Goal: Transaction & Acquisition: Purchase product/service

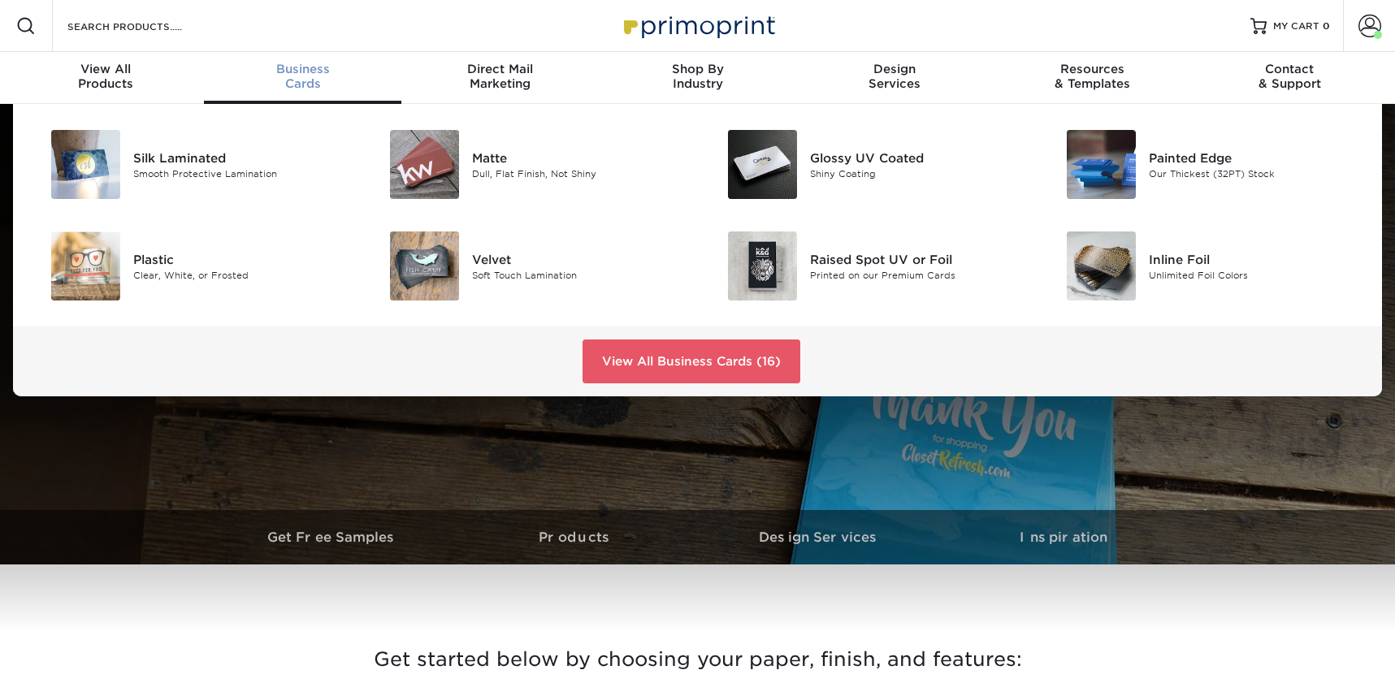
click at [311, 71] on span "Business" at bounding box center [302, 69] width 197 height 15
click at [688, 364] on link "View All Business Cards (16)" at bounding box center [691, 362] width 218 height 44
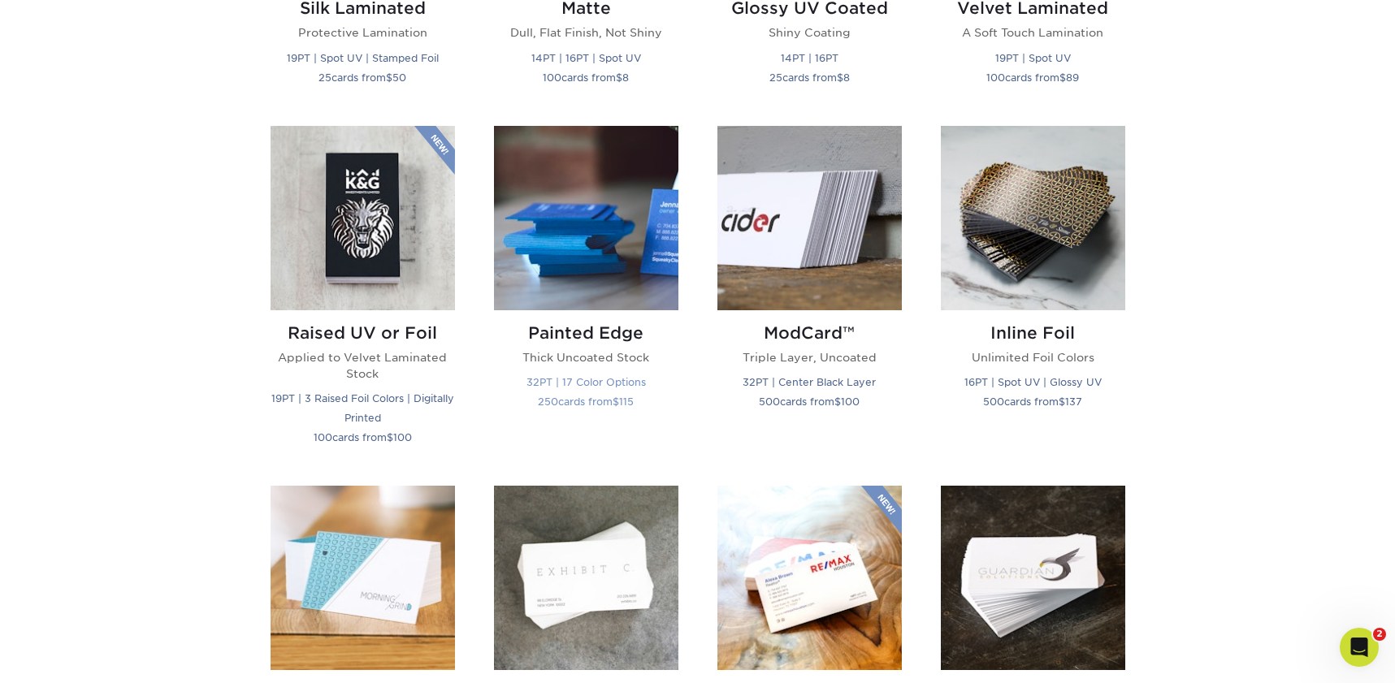
scroll to position [993, 0]
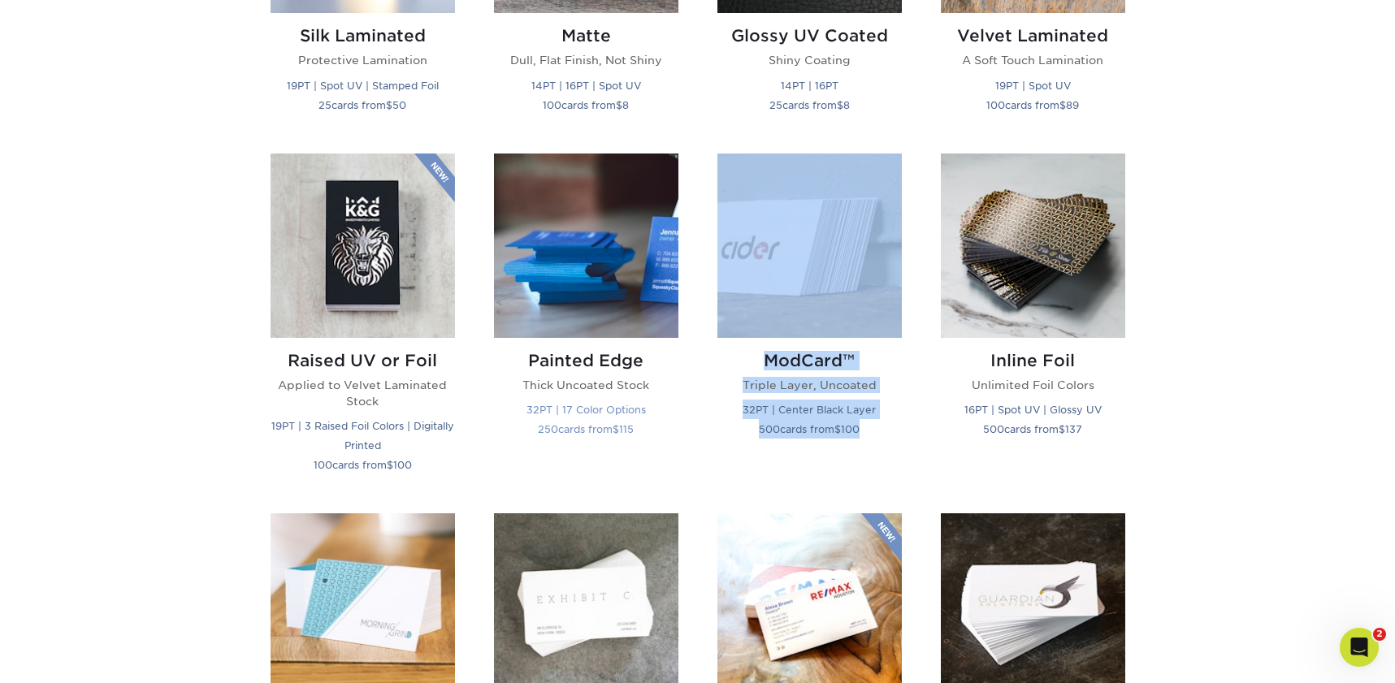
click at [578, 289] on img at bounding box center [586, 246] width 184 height 184
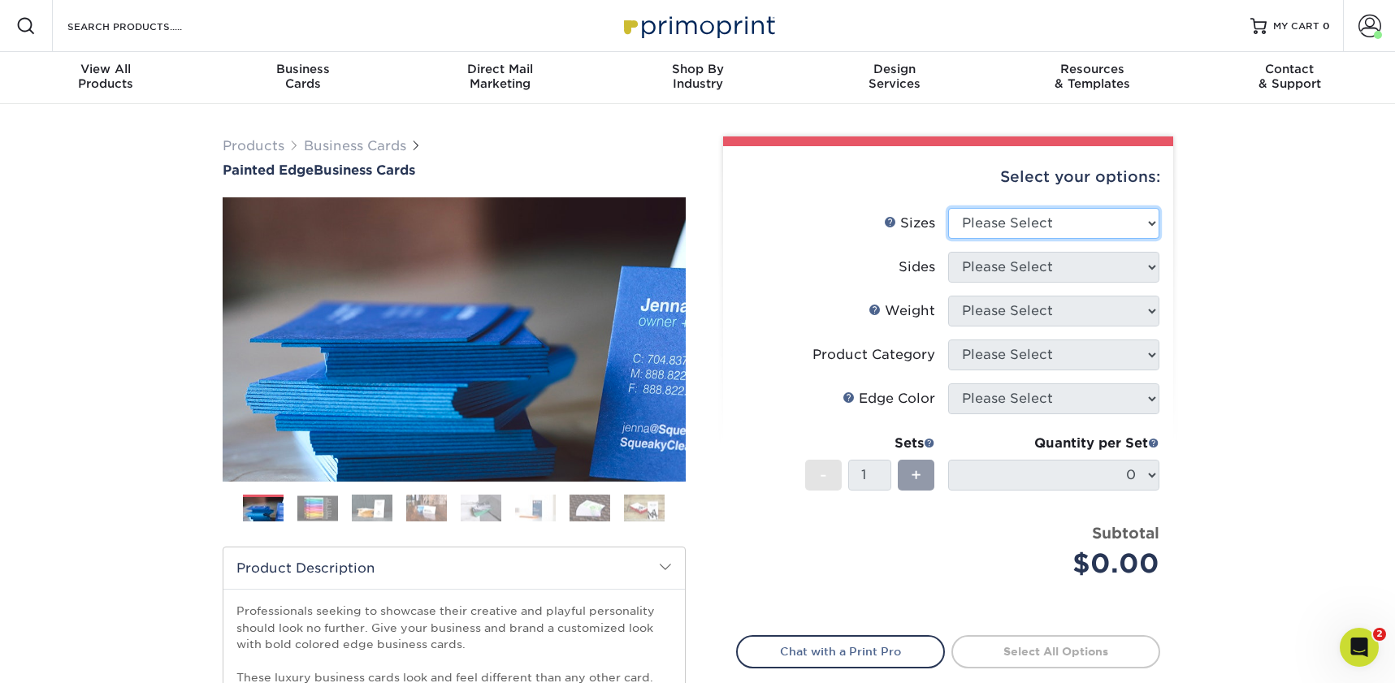
click at [979, 223] on select "Please Select 2" x 3.5" - Standard 2.125" x 3.375" - European 2.5" x 2.5" - Squ…" at bounding box center [1053, 223] width 211 height 31
select select "2.00x3.50"
click at [948, 208] on select "Please Select 2" x 3.5" - Standard 2.125" x 3.375" - European 2.5" x 2.5" - Squ…" at bounding box center [1053, 223] width 211 height 31
click at [975, 273] on select "Please Select Print Both Sides Print Front Only" at bounding box center [1053, 267] width 211 height 31
select select "13abbda7-1d64-4f25-8bb2-c179b224825d"
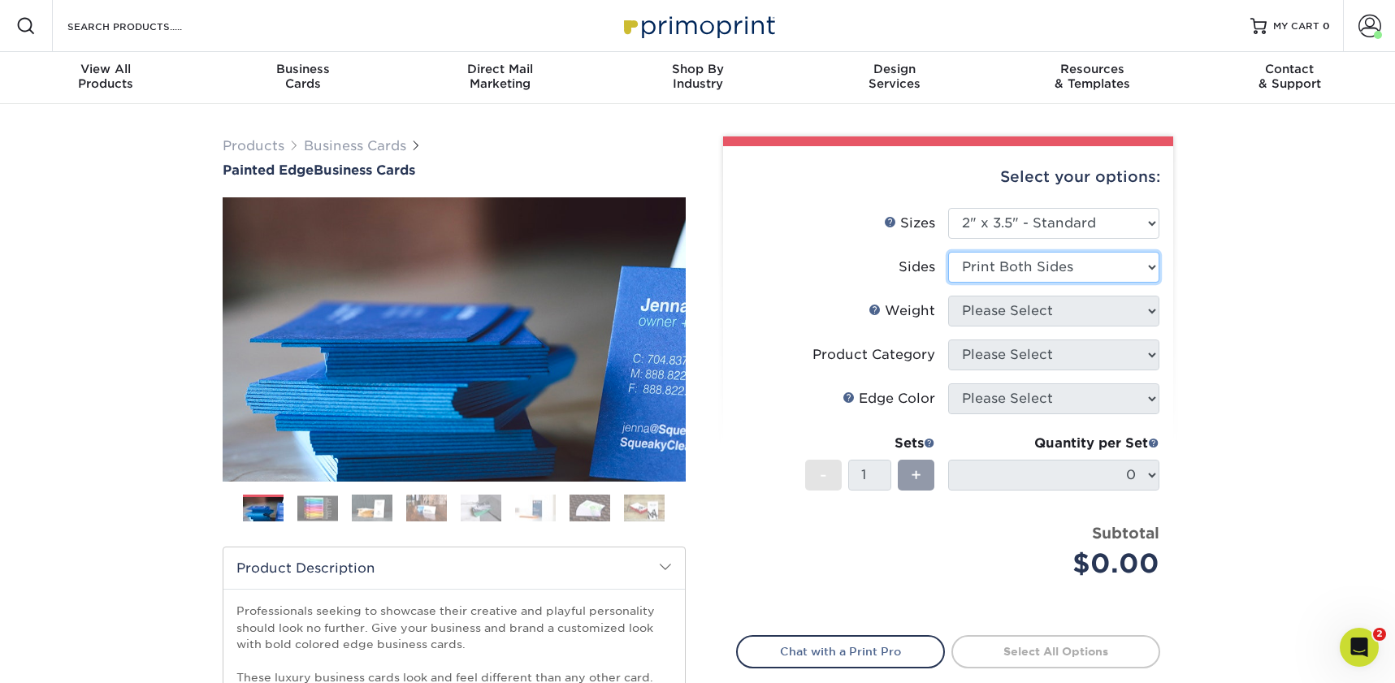
click at [948, 252] on select "Please Select Print Both Sides Print Front Only" at bounding box center [1053, 267] width 211 height 31
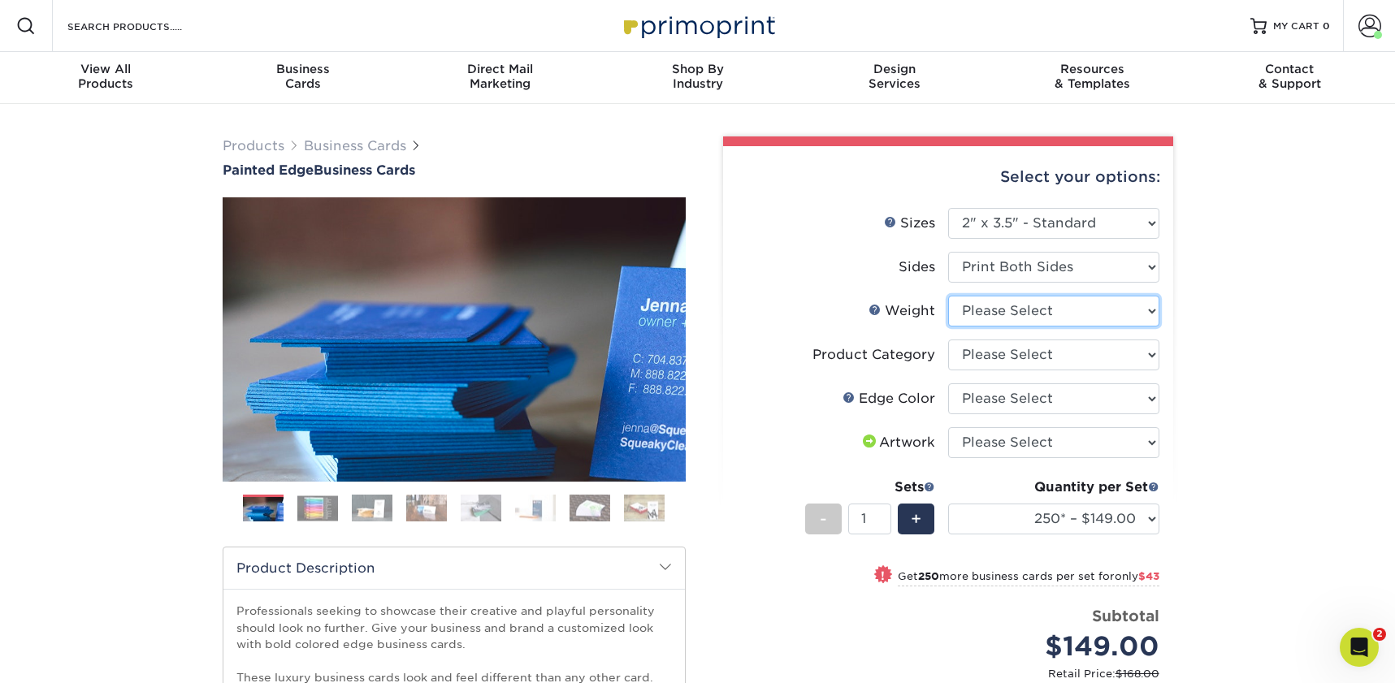
click at [991, 316] on select "Please Select 32PTUC" at bounding box center [1053, 311] width 211 height 31
select select "32PTUC"
click at [948, 296] on select "Please Select 32PTUC" at bounding box center [1053, 311] width 211 height 31
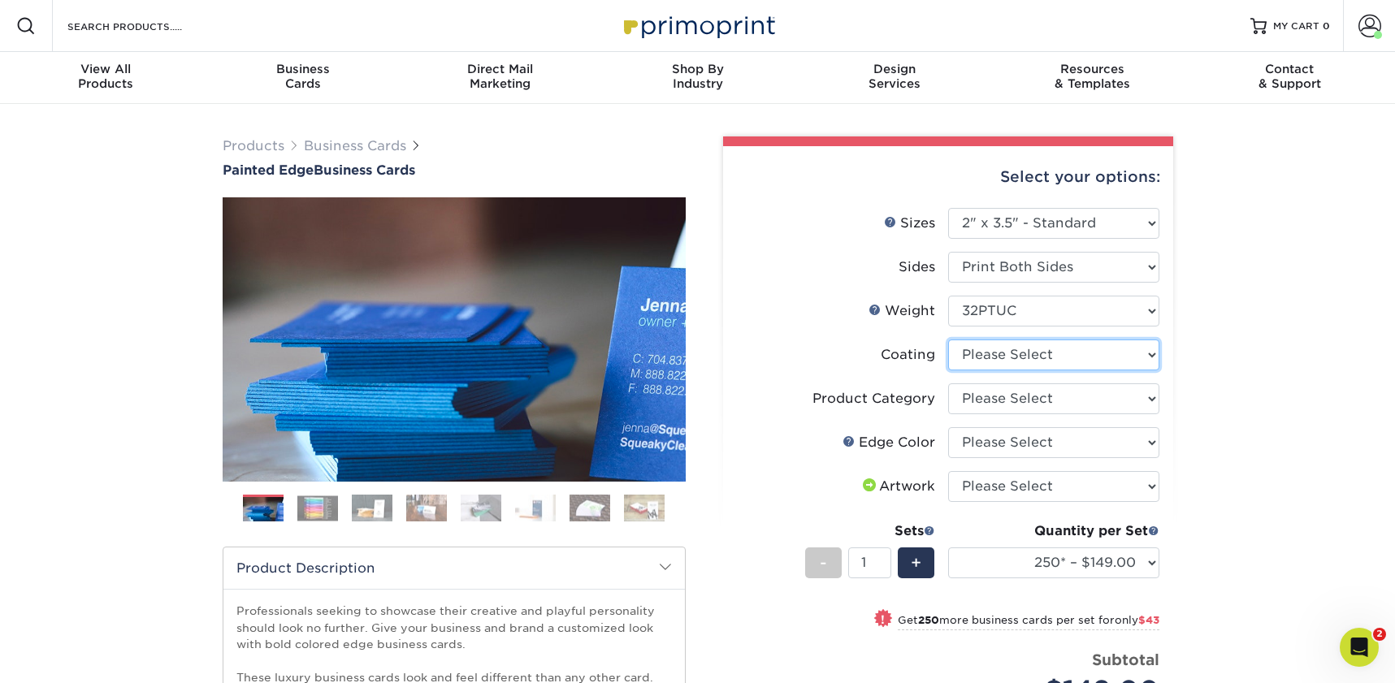
click at [989, 356] on select at bounding box center [1053, 355] width 211 height 31
select select "3e7618de-abca-4bda-9f97-8b9129e913d8"
click at [948, 340] on select at bounding box center [1053, 355] width 211 height 31
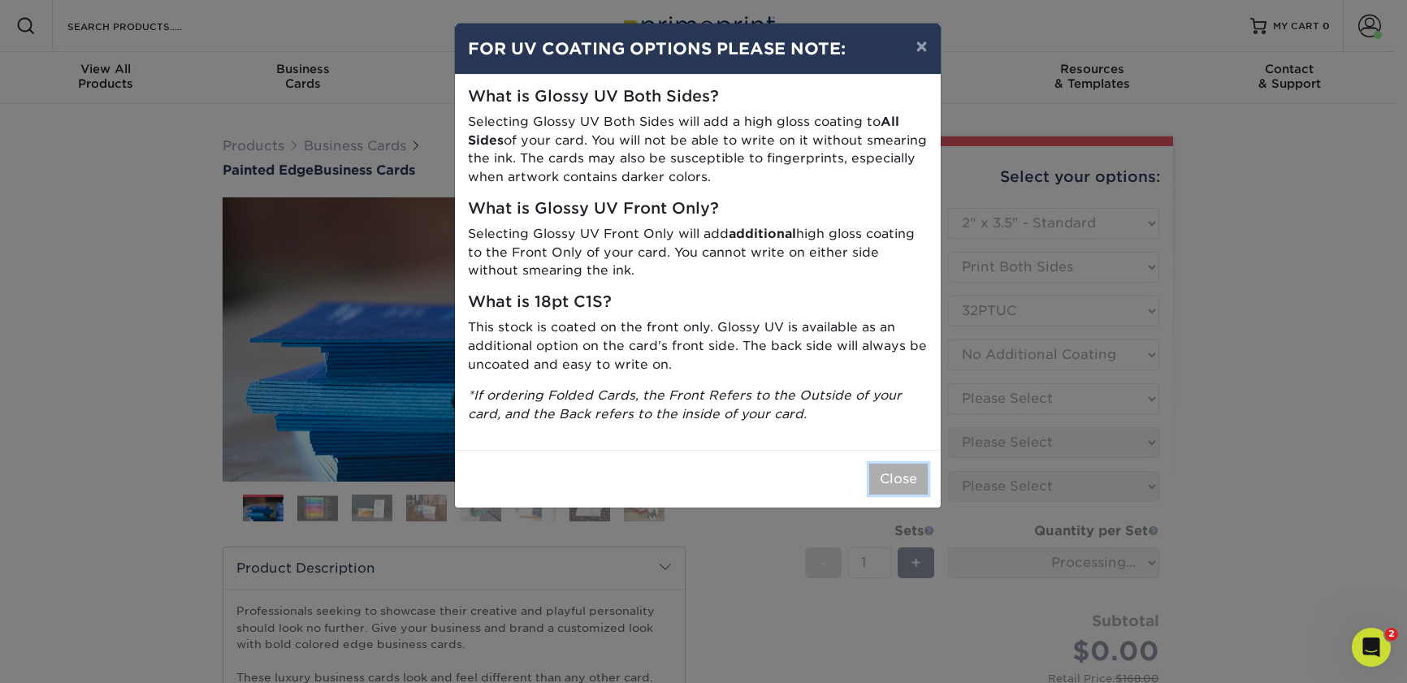
click at [903, 487] on button "Close" at bounding box center [898, 479] width 58 height 31
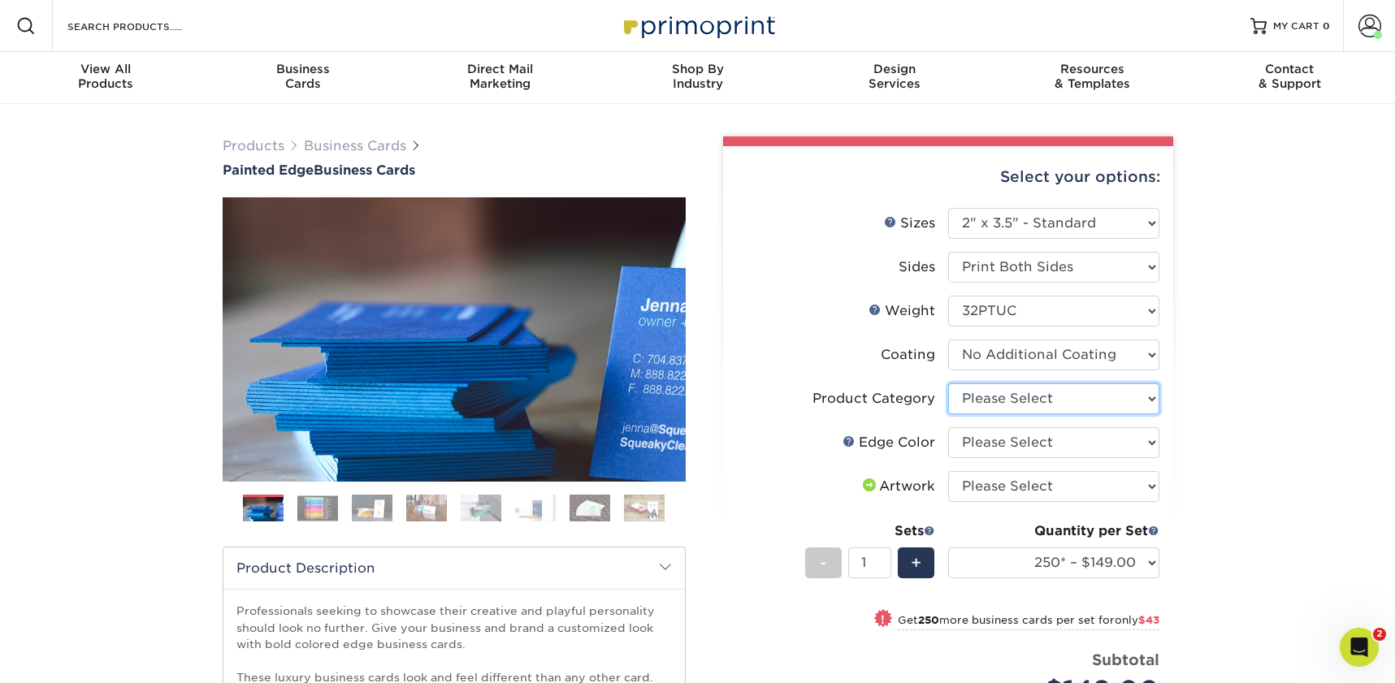
click at [984, 396] on select "Please Select Business Cards" at bounding box center [1053, 398] width 211 height 31
select select "3b5148f1-0588-4f88-a218-97bcfdce65c1"
click at [948, 383] on select "Please Select Business Cards" at bounding box center [1053, 398] width 211 height 31
click at [984, 441] on select "Please Select Charcoal Black Brown Blue Pearlescent Blue Pearlescent Gold Pearl…" at bounding box center [1053, 442] width 211 height 31
select select "1ae850e6-61c5-45b7-a71d-f488378c5a25"
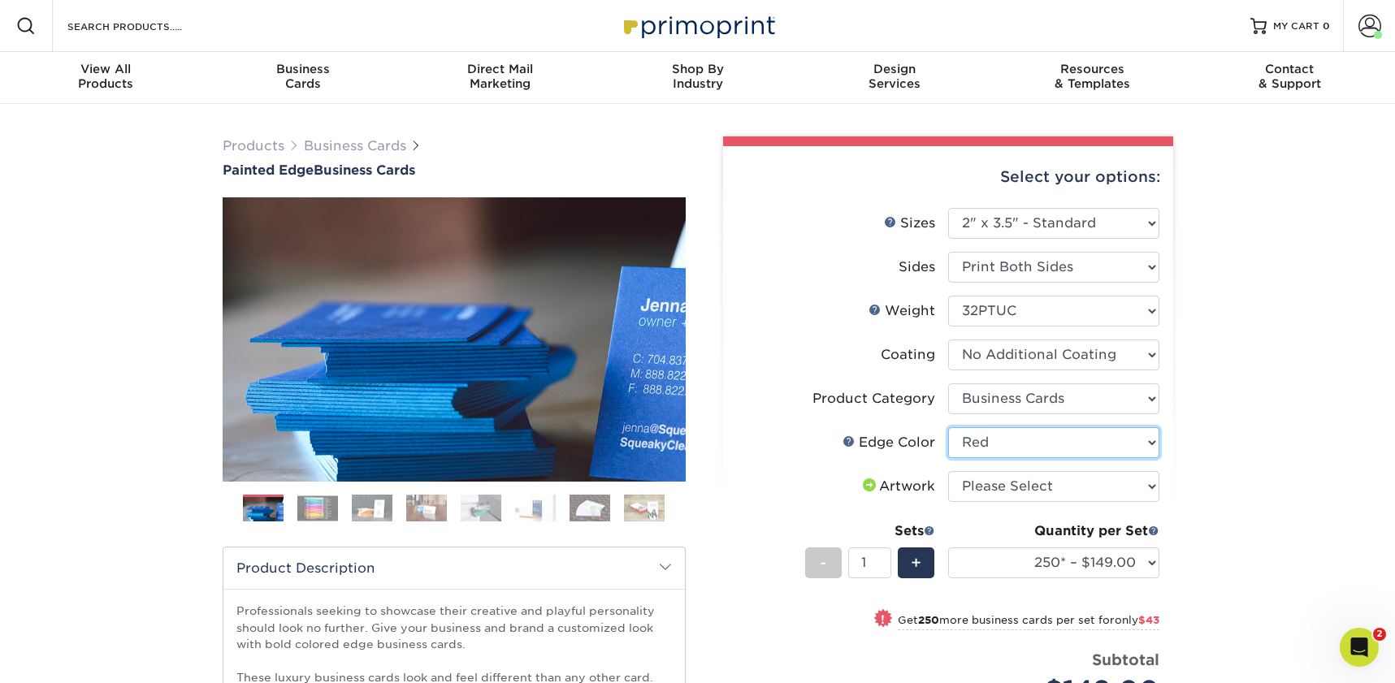
click at [948, 427] on select "Please Select Charcoal Black Brown Blue Pearlescent Blue Pearlescent Gold Pearl…" at bounding box center [1053, 442] width 211 height 31
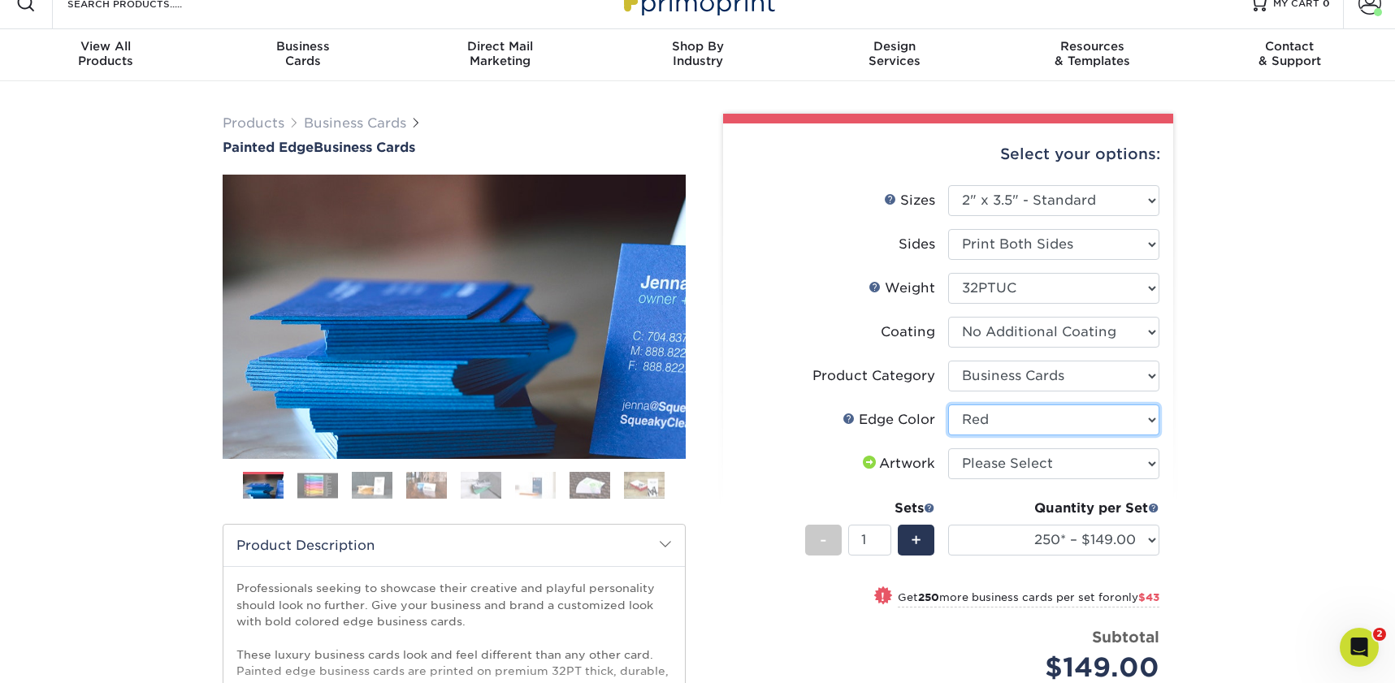
scroll to position [27, 0]
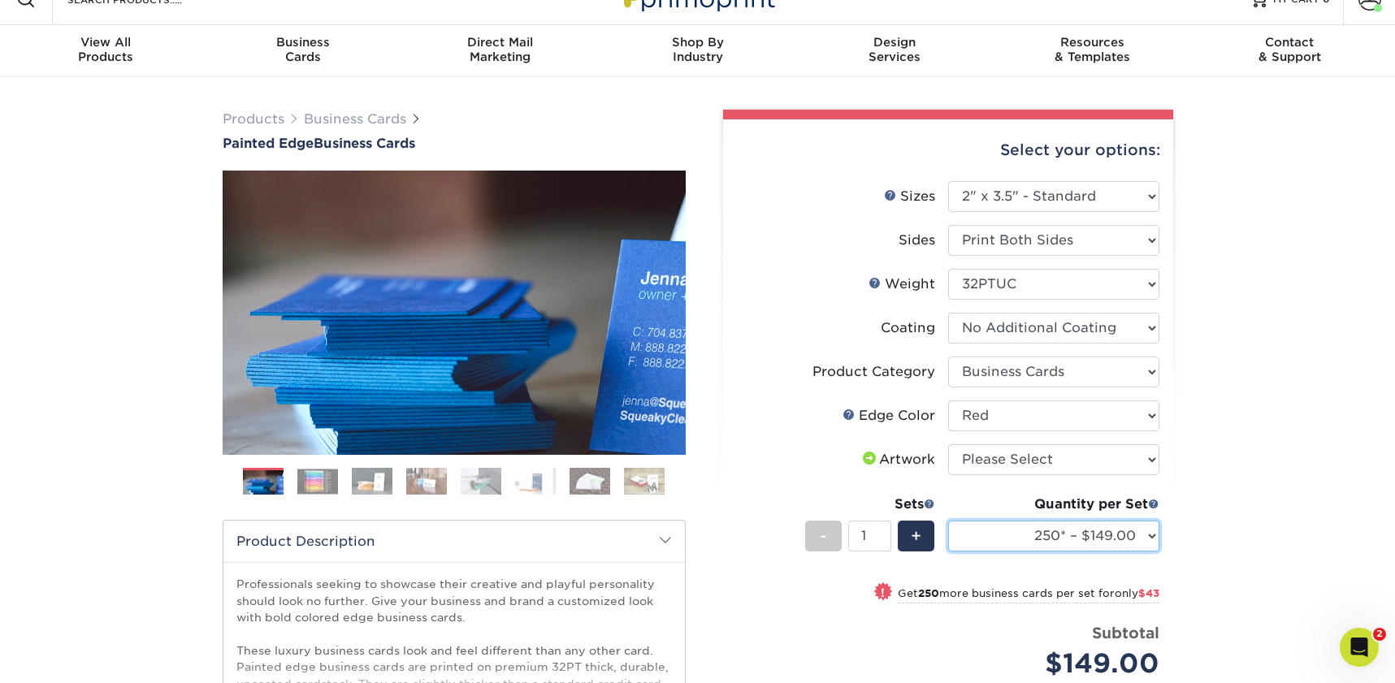
click at [1017, 539] on select "250* – $149.00 500* – $192.00 1000* – $300.00" at bounding box center [1053, 536] width 211 height 31
click at [948, 521] on select "250* – $149.00 500* – $192.00 1000* – $300.00" at bounding box center [1053, 536] width 211 height 31
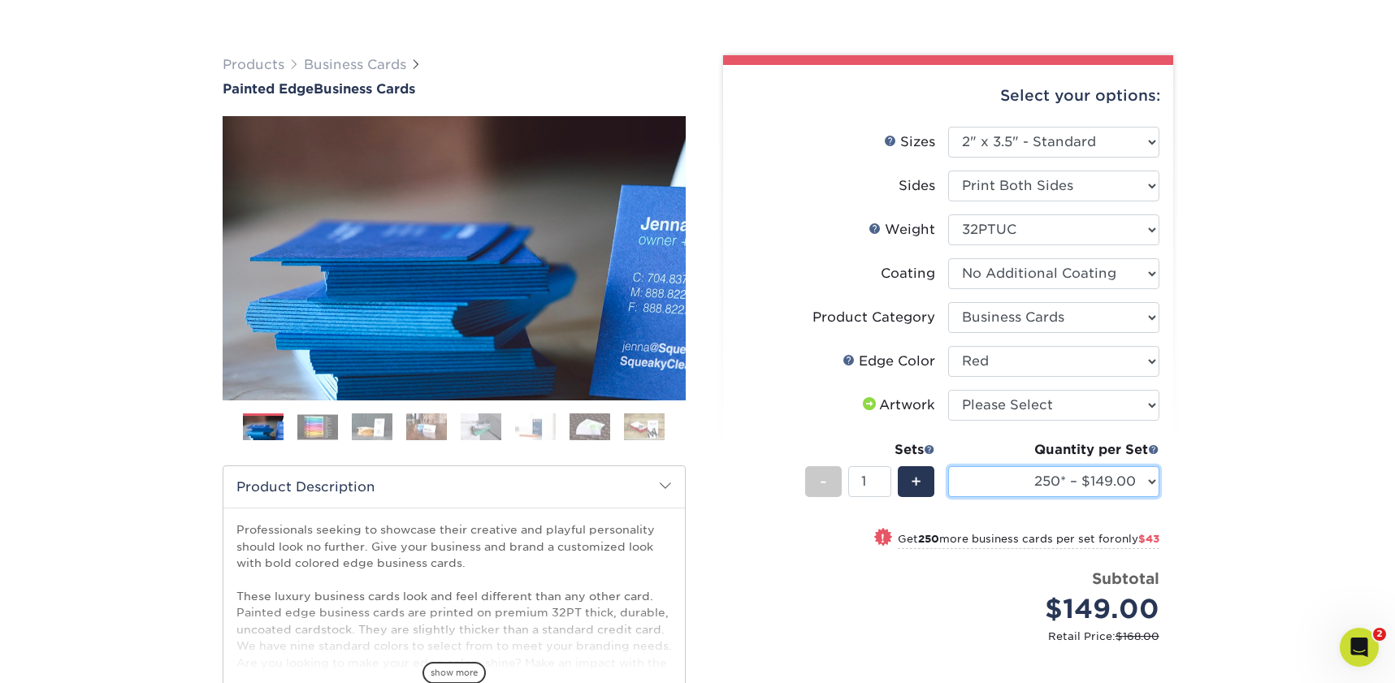
scroll to position [110, 0]
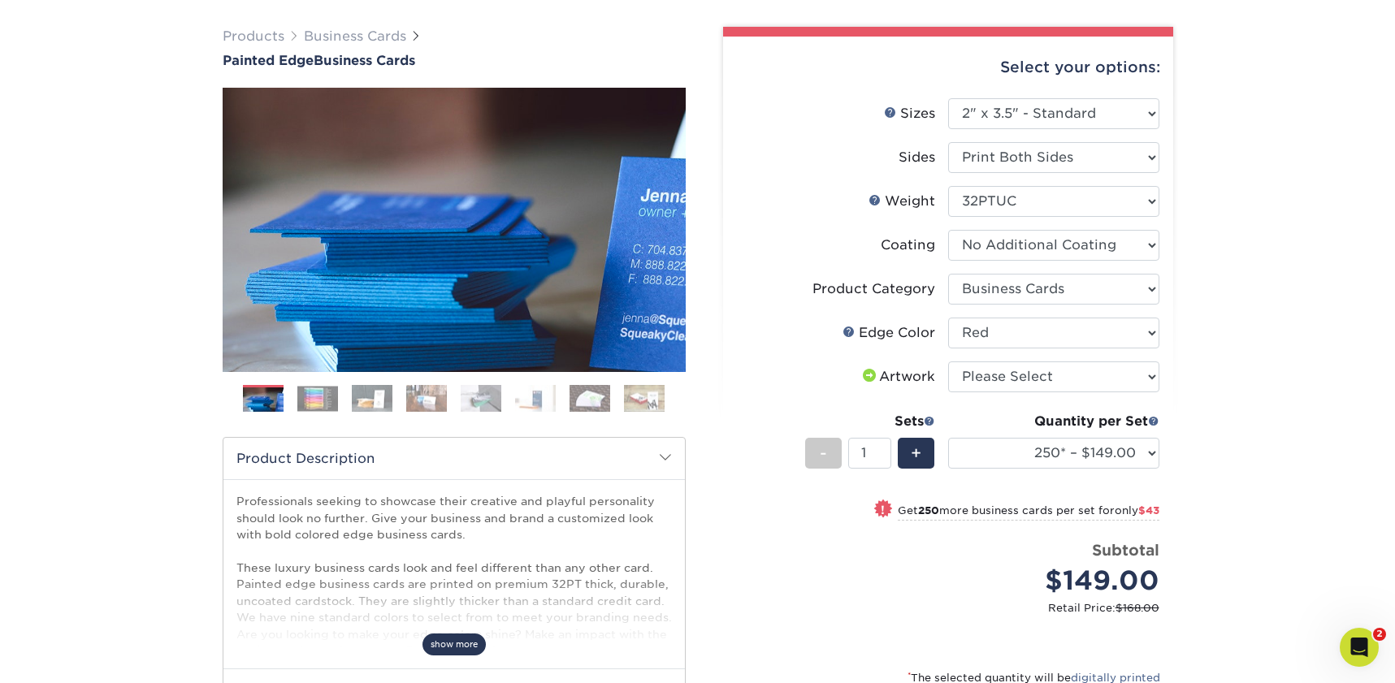
click at [464, 648] on span "show more" at bounding box center [453, 645] width 63 height 22
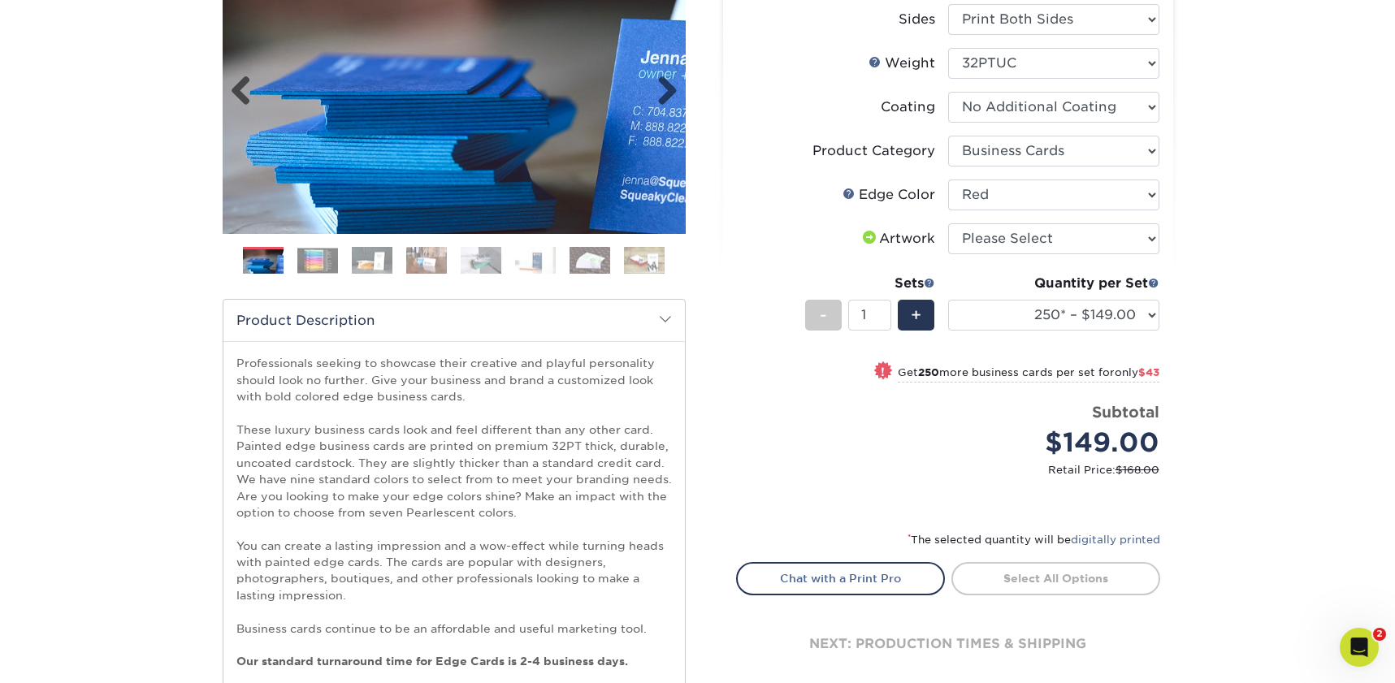
scroll to position [0, 0]
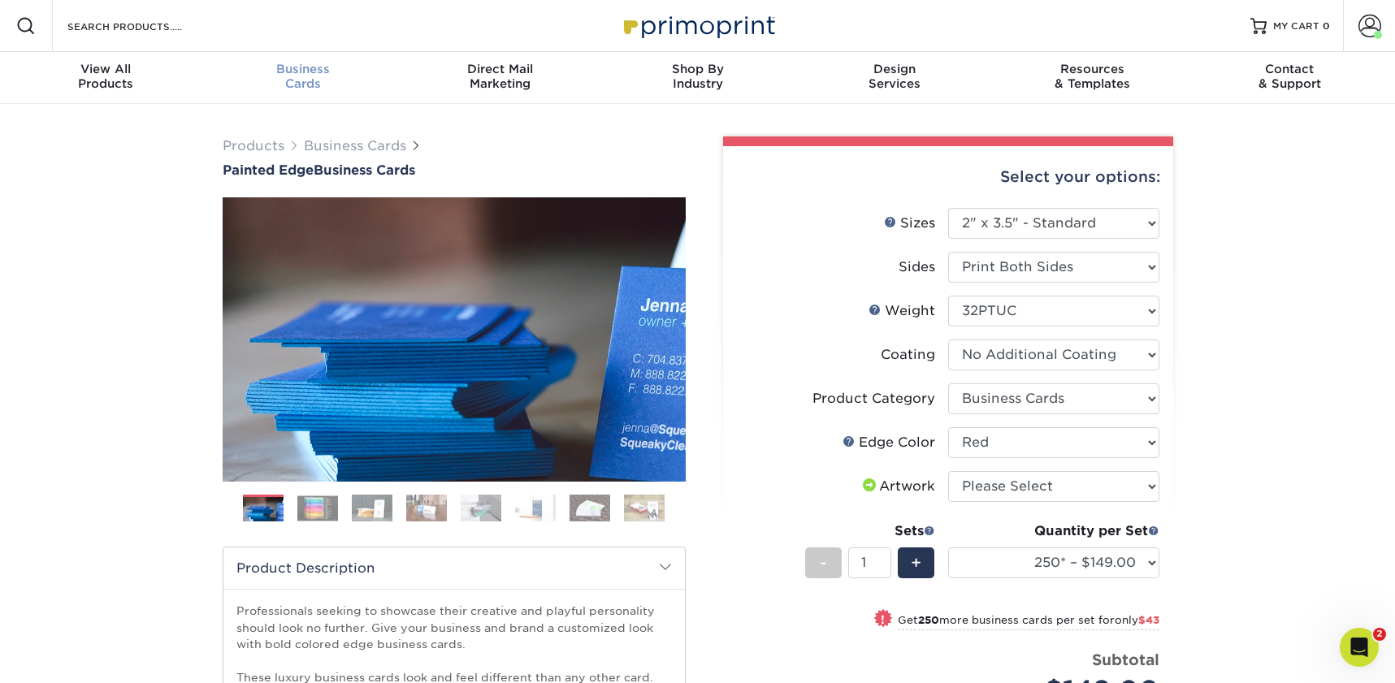
click at [313, 71] on span "Business" at bounding box center [302, 69] width 197 height 15
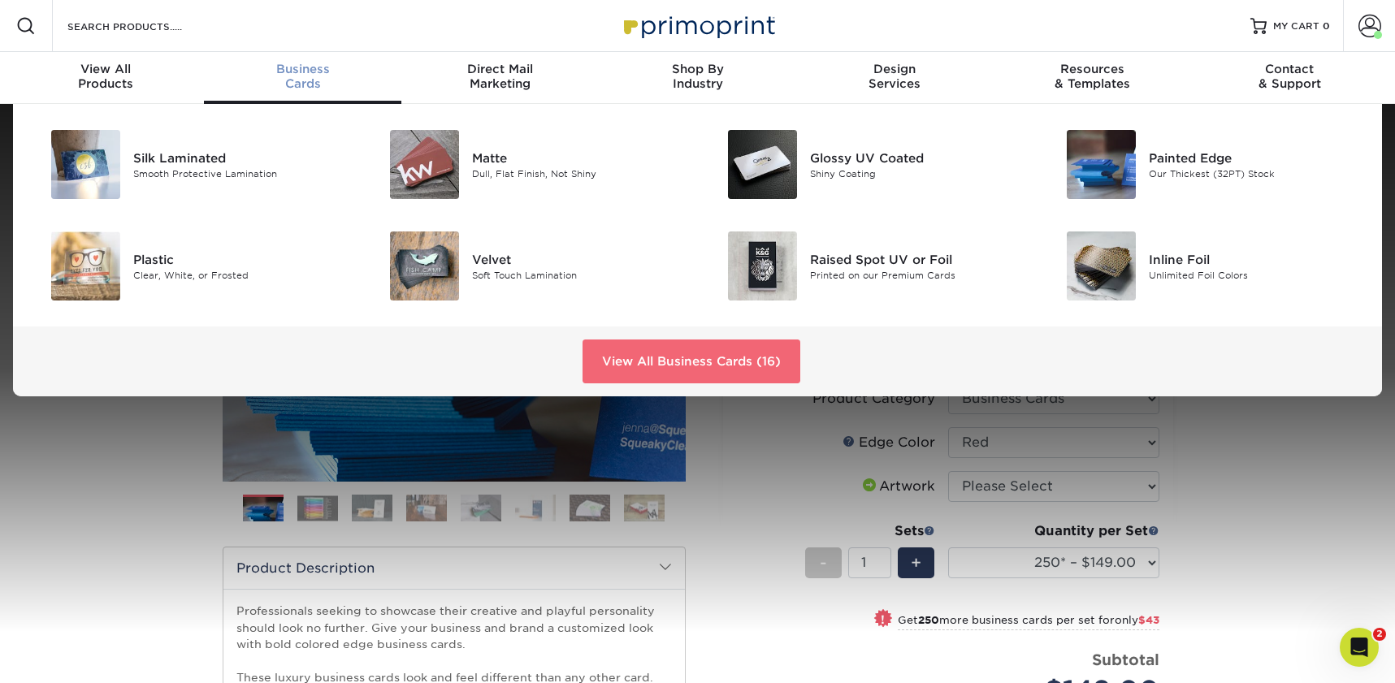
click at [688, 375] on link "View All Business Cards (16)" at bounding box center [691, 362] width 218 height 44
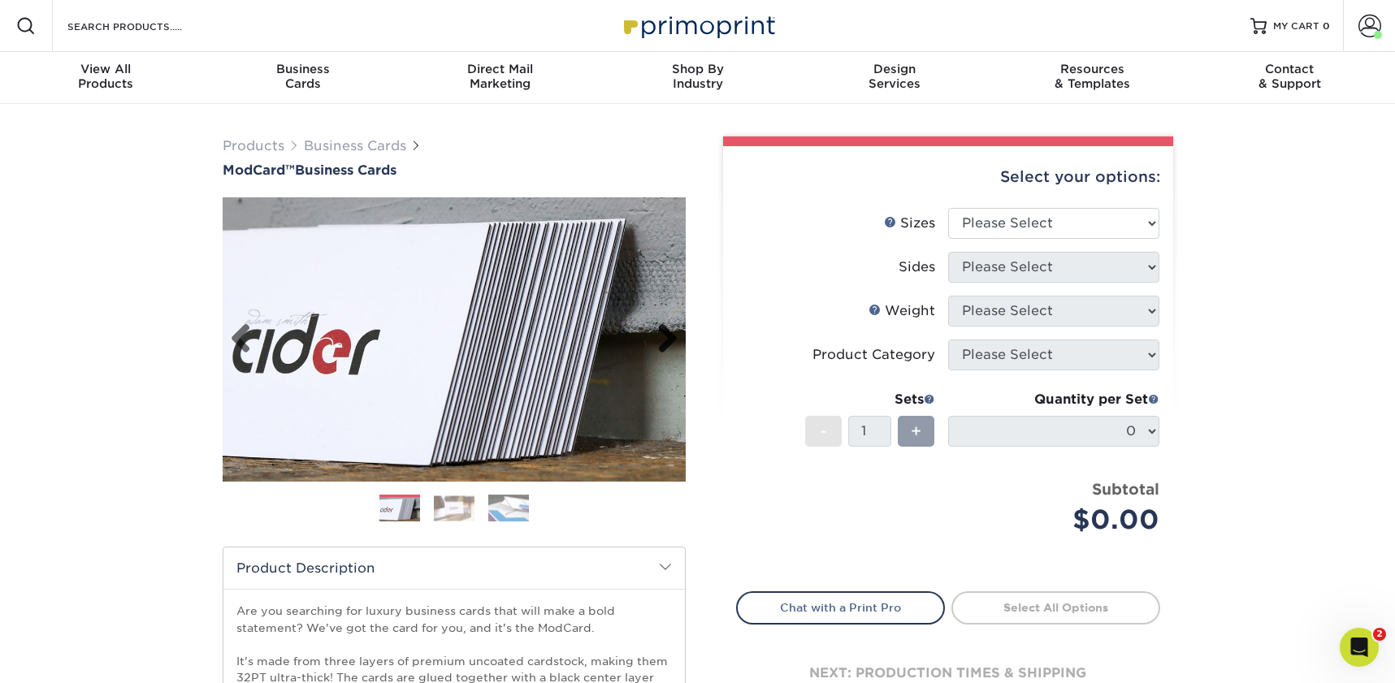
click at [660, 330] on link "Next" at bounding box center [661, 339] width 32 height 32
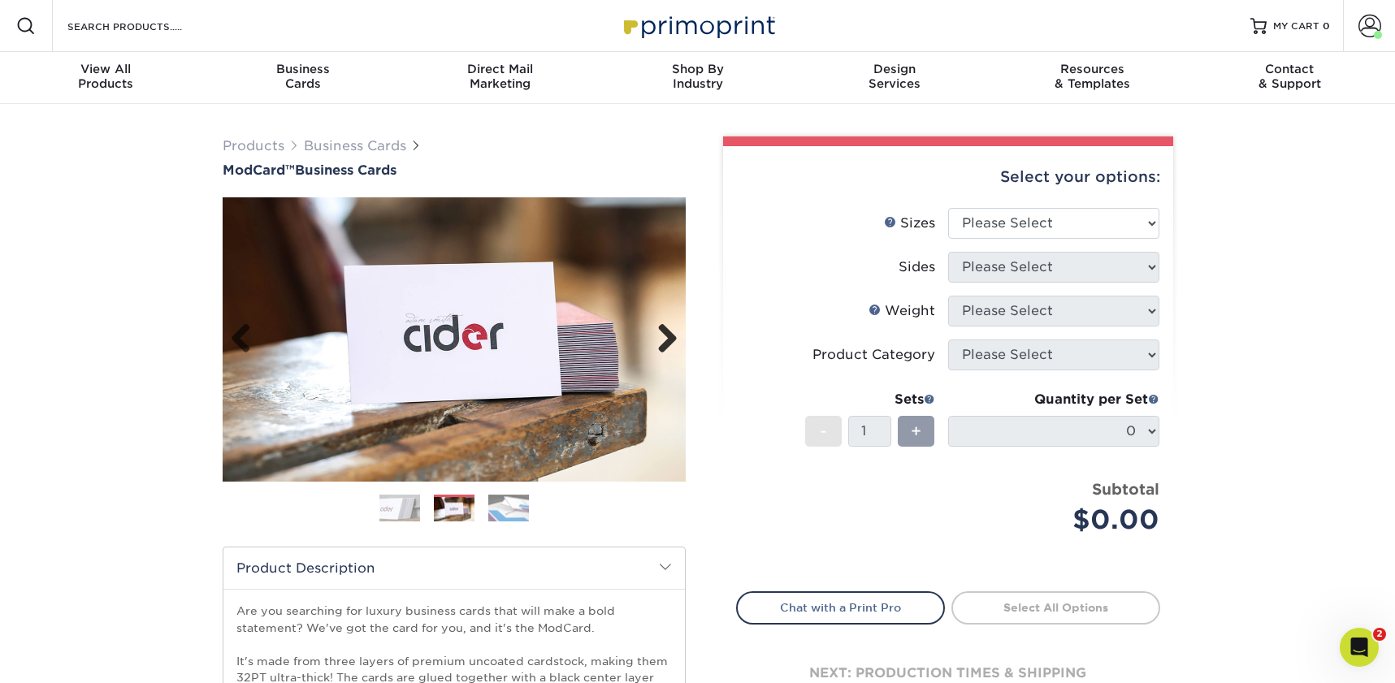
click at [660, 330] on link "Next" at bounding box center [661, 339] width 32 height 32
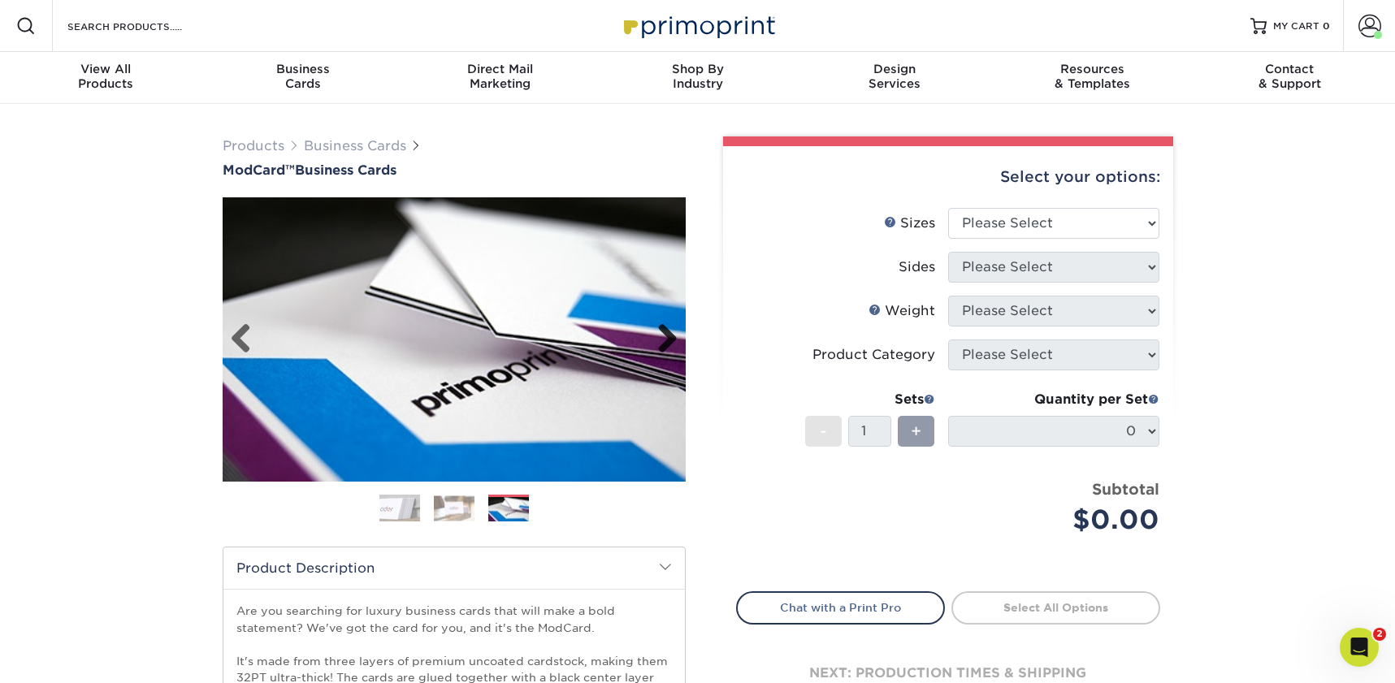
click at [660, 330] on link "Next" at bounding box center [661, 339] width 32 height 32
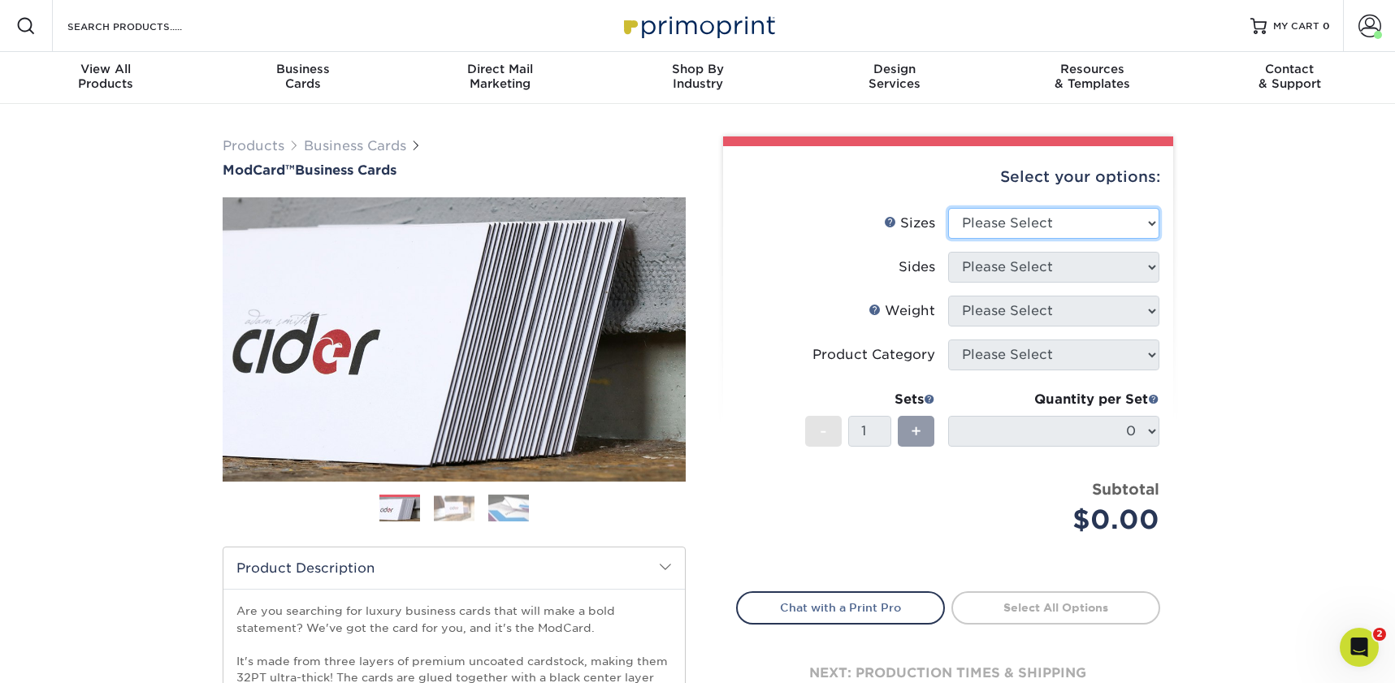
click at [1026, 229] on select "Please Select 1.5" x 3.5" - Mini 1.75" x 3.5" - Mini 2" x 2" - Square 2" x 3" -…" at bounding box center [1053, 223] width 211 height 31
select select "2.00x3.50"
click at [948, 208] on select "Please Select 1.5" x 3.5" - Mini 1.75" x 3.5" - Mini 2" x 2" - Square 2" x 3" -…" at bounding box center [1053, 223] width 211 height 31
click at [1002, 264] on select "Please Select Print Both Sides Print Front Only" at bounding box center [1053, 267] width 211 height 31
select select "13abbda7-1d64-4f25-8bb2-c179b224825d"
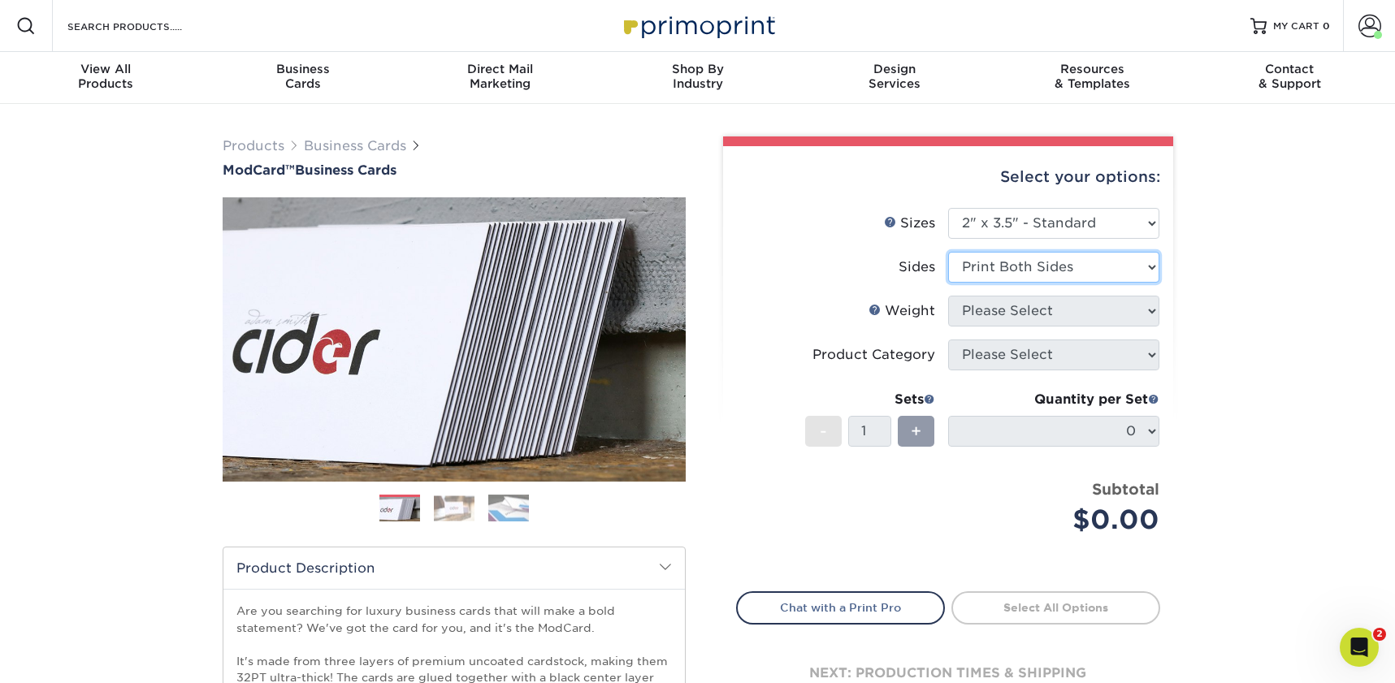
click at [948, 252] on select "Please Select Print Both Sides Print Front Only" at bounding box center [1053, 267] width 211 height 31
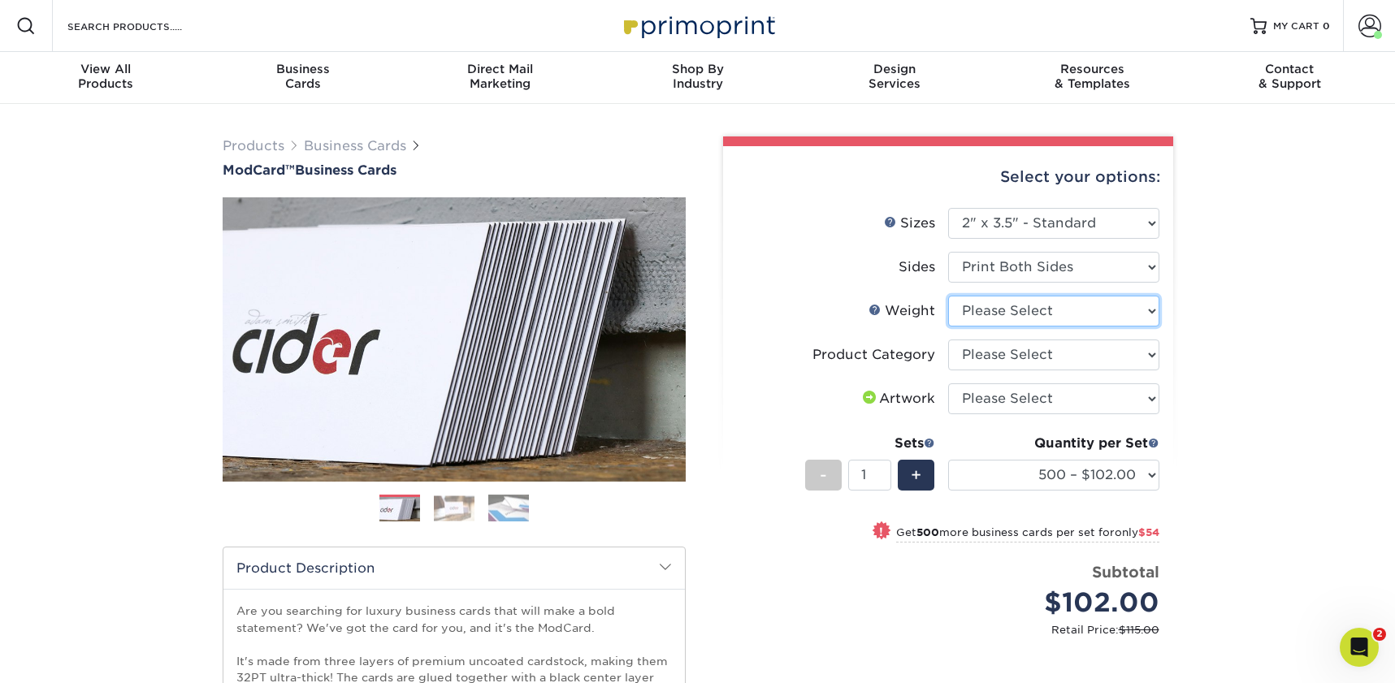
click at [994, 314] on select "Please Select 32PTUCBLK" at bounding box center [1053, 311] width 211 height 31
select select "32PTUCBLK"
click at [948, 296] on select "Please Select 32PTUCBLK" at bounding box center [1053, 311] width 211 height 31
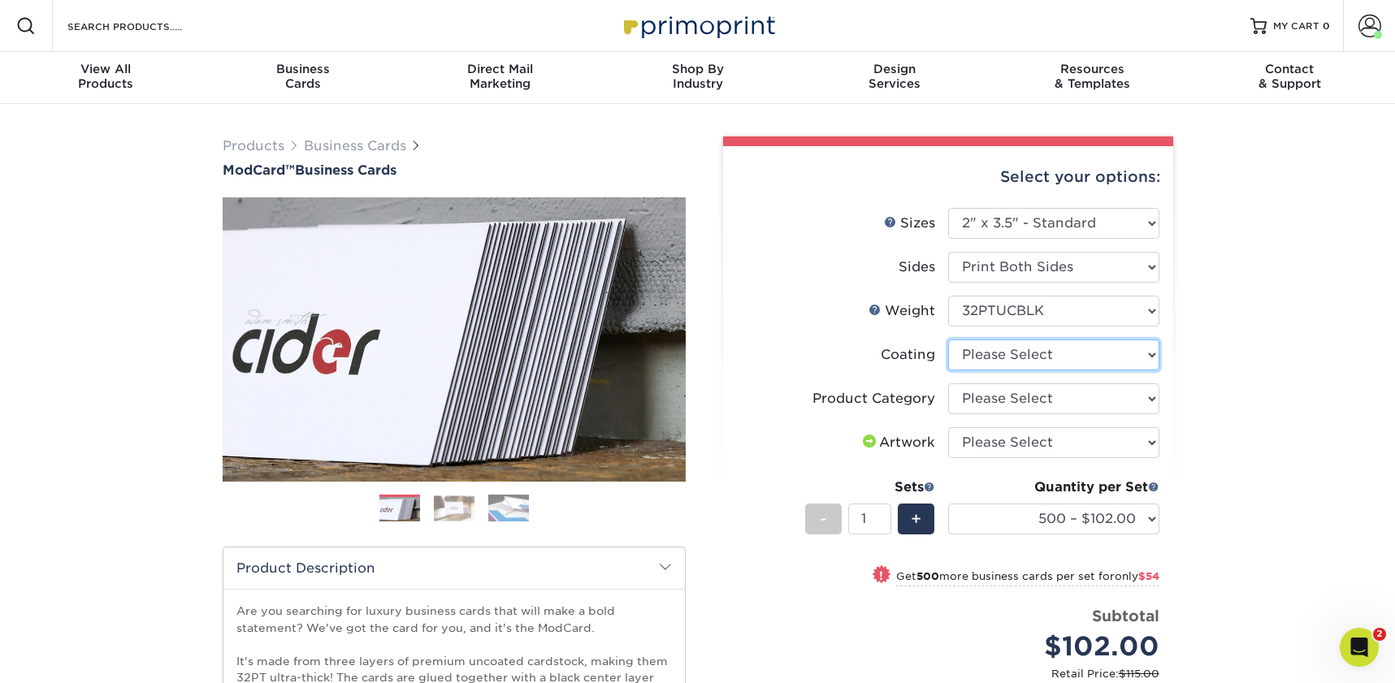
click at [987, 354] on select at bounding box center [1053, 355] width 211 height 31
click at [948, 340] on select at bounding box center [1053, 355] width 211 height 31
click at [995, 353] on select at bounding box center [1053, 355] width 211 height 31
select select "3e7618de-abca-4bda-9f97-8b9129e913d8"
click at [948, 340] on select at bounding box center [1053, 355] width 211 height 31
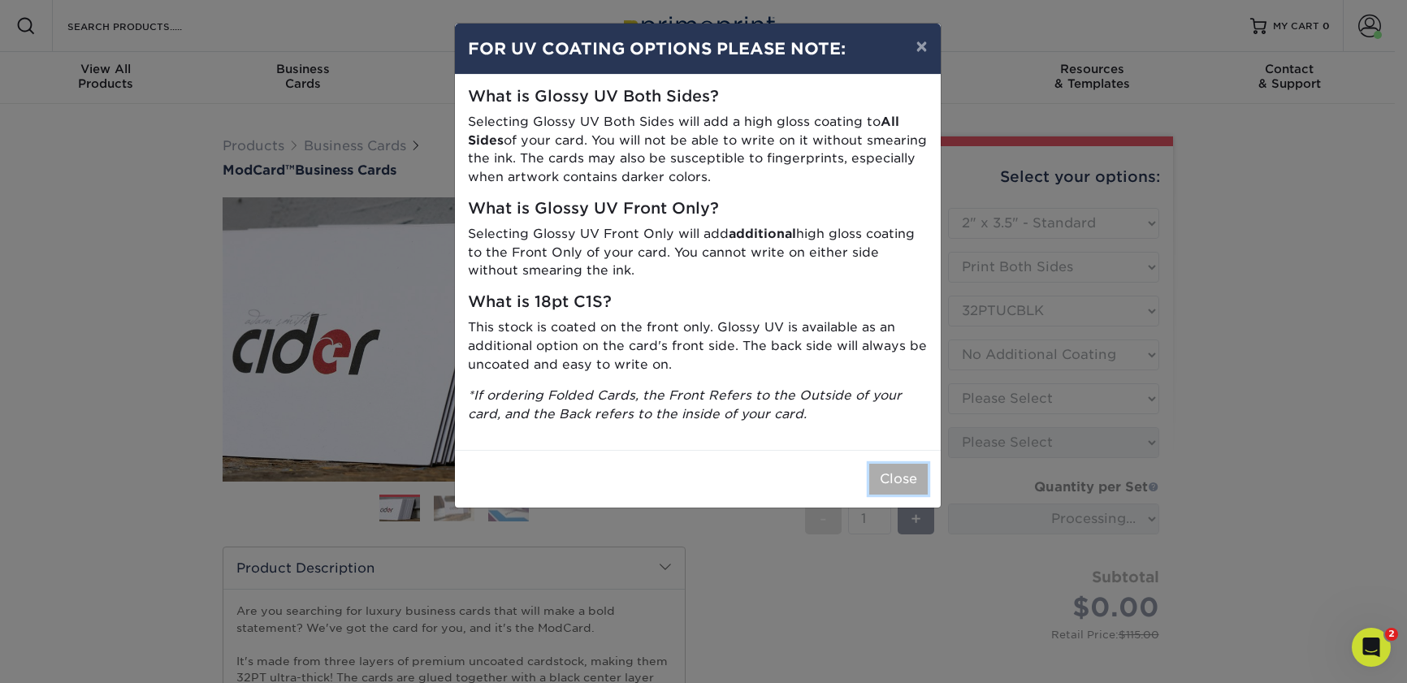
click at [910, 484] on button "Close" at bounding box center [898, 479] width 58 height 31
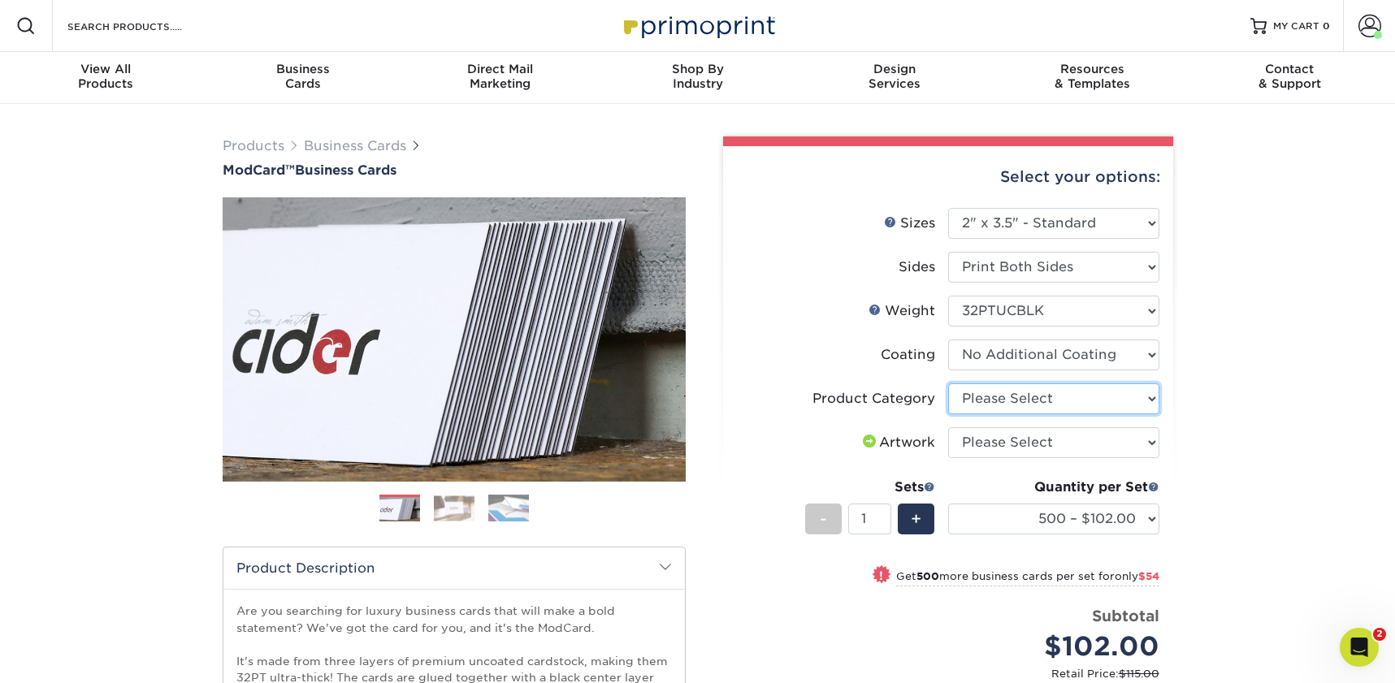
click at [1006, 398] on select "Please Select Business Cards" at bounding box center [1053, 398] width 211 height 31
select select "3b5148f1-0588-4f88-a218-97bcfdce65c1"
click at [948, 383] on select "Please Select Business Cards" at bounding box center [1053, 398] width 211 height 31
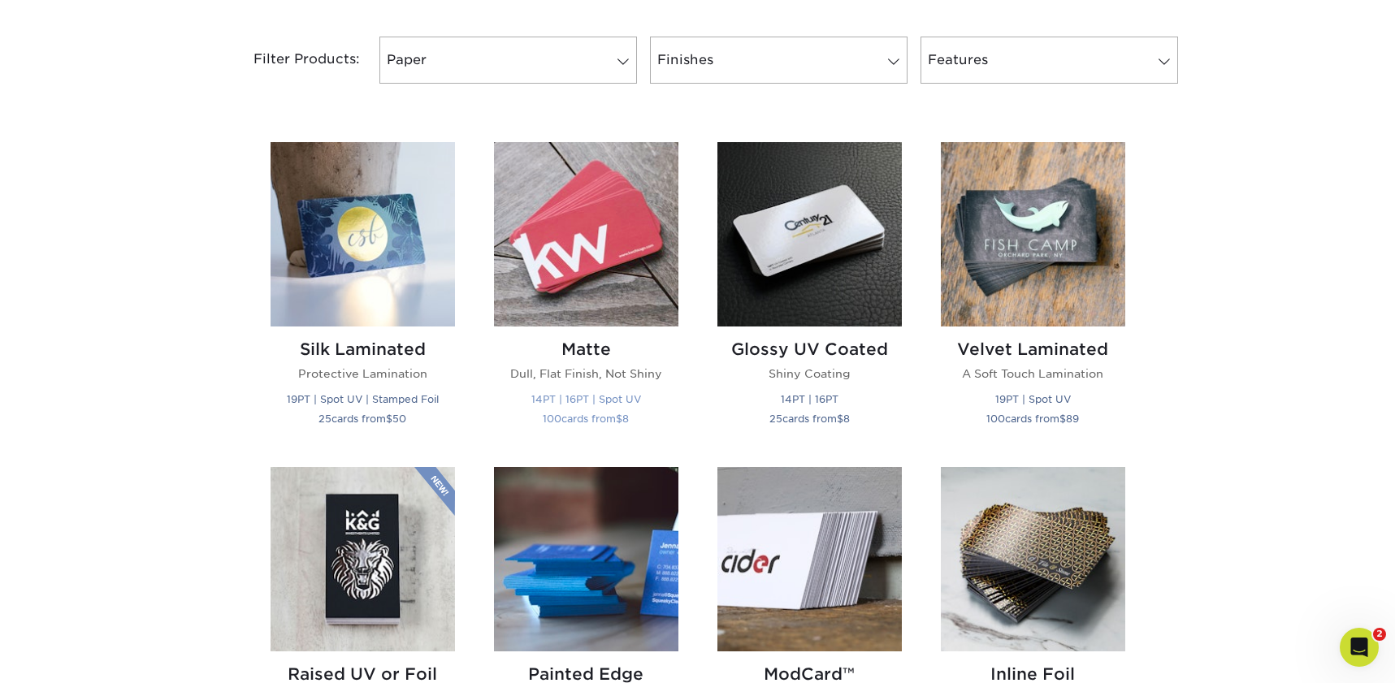
scroll to position [629, 0]
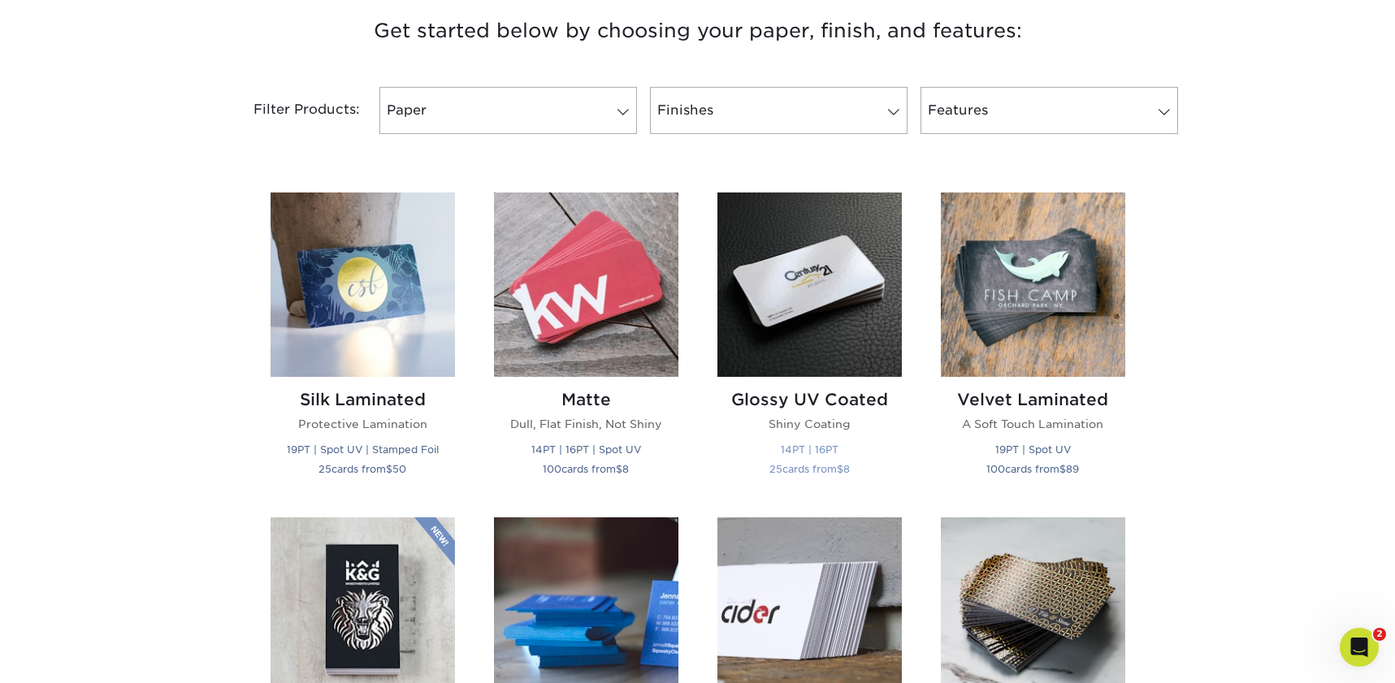
click at [782, 296] on img at bounding box center [809, 285] width 184 height 184
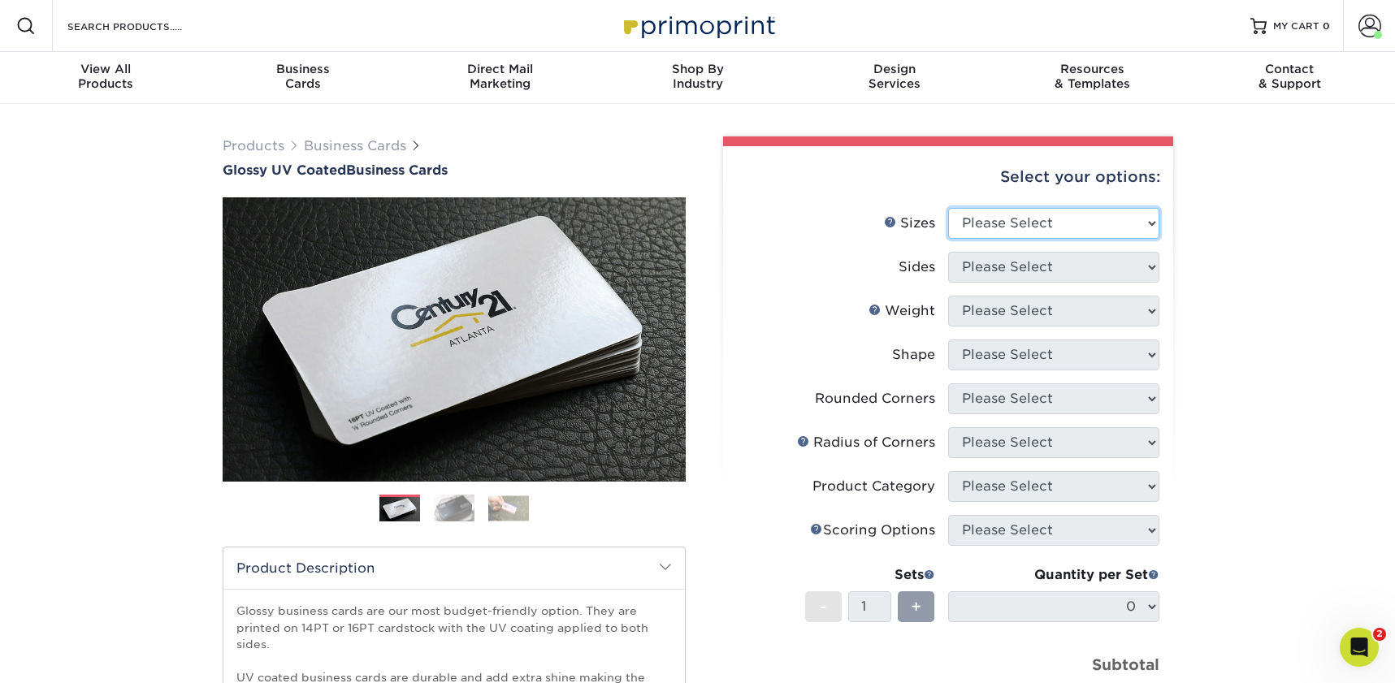
click at [989, 231] on select "Please Select 1.5" x 3.5" - Mini 1.75" x 3.5" - Mini 2" x 2" - Square 2" x 3" -…" at bounding box center [1053, 223] width 211 height 31
select select "2.00x3.50"
click at [948, 208] on select "Please Select 1.5" x 3.5" - Mini 1.75" x 3.5" - Mini 2" x 2" - Square 2" x 3" -…" at bounding box center [1053, 223] width 211 height 31
click at [994, 278] on select "Please Select Print Both Sides Print Front Only" at bounding box center [1053, 267] width 211 height 31
select select "13abbda7-1d64-4f25-8bb2-c179b224825d"
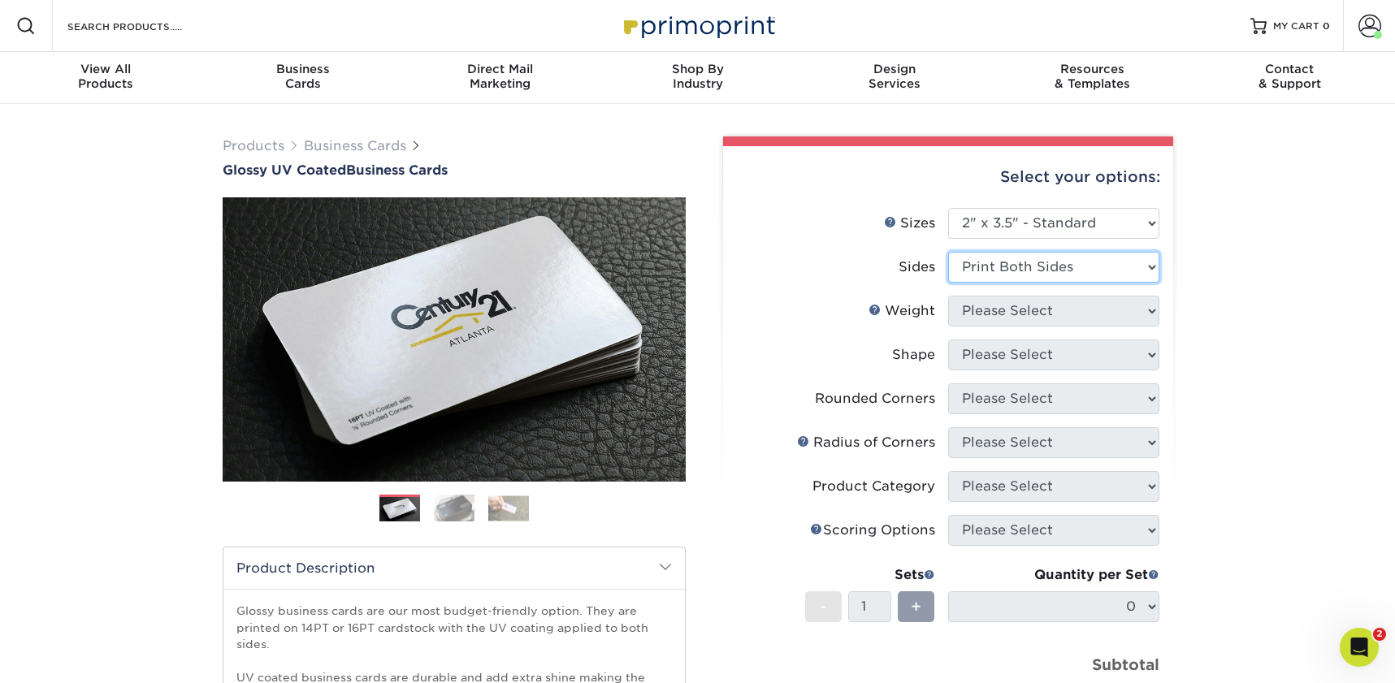
click at [948, 252] on select "Please Select Print Both Sides Print Front Only" at bounding box center [1053, 267] width 211 height 31
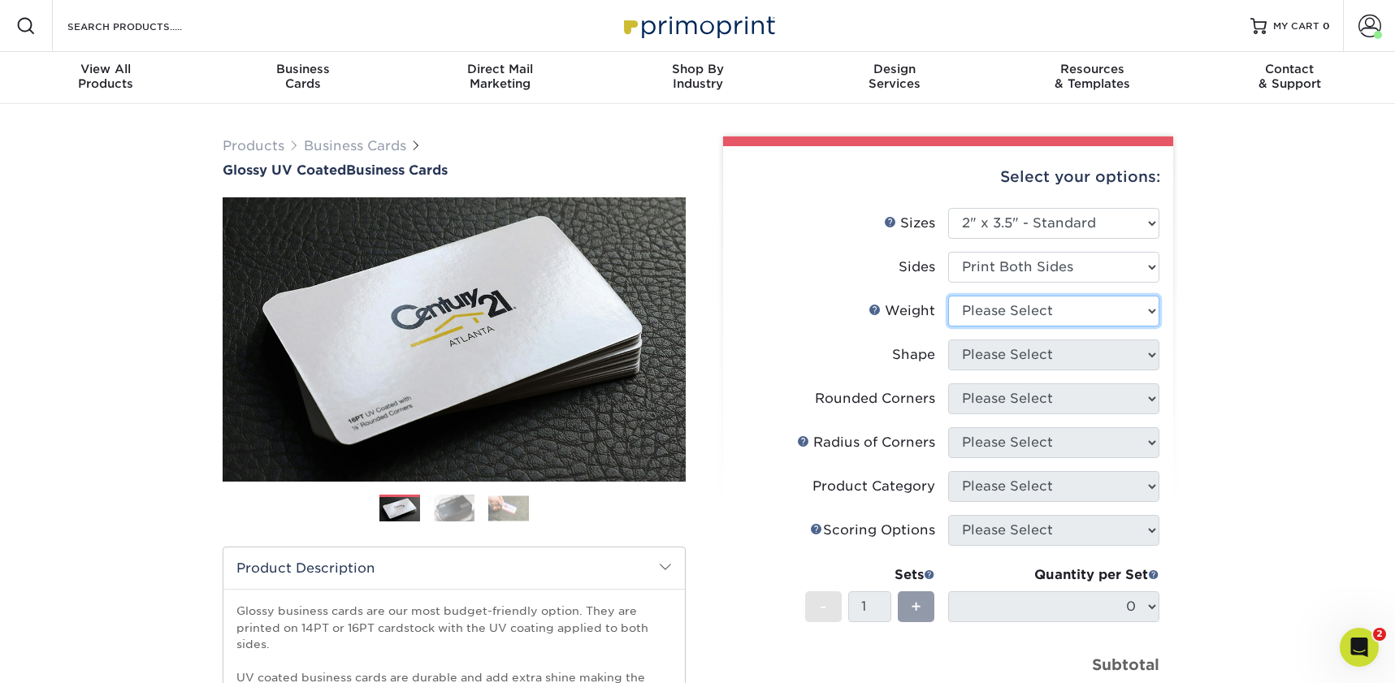
click at [985, 305] on select "Please Select 16PT 14PT" at bounding box center [1053, 311] width 211 height 31
click at [320, 76] on div "Business Cards" at bounding box center [302, 76] width 197 height 29
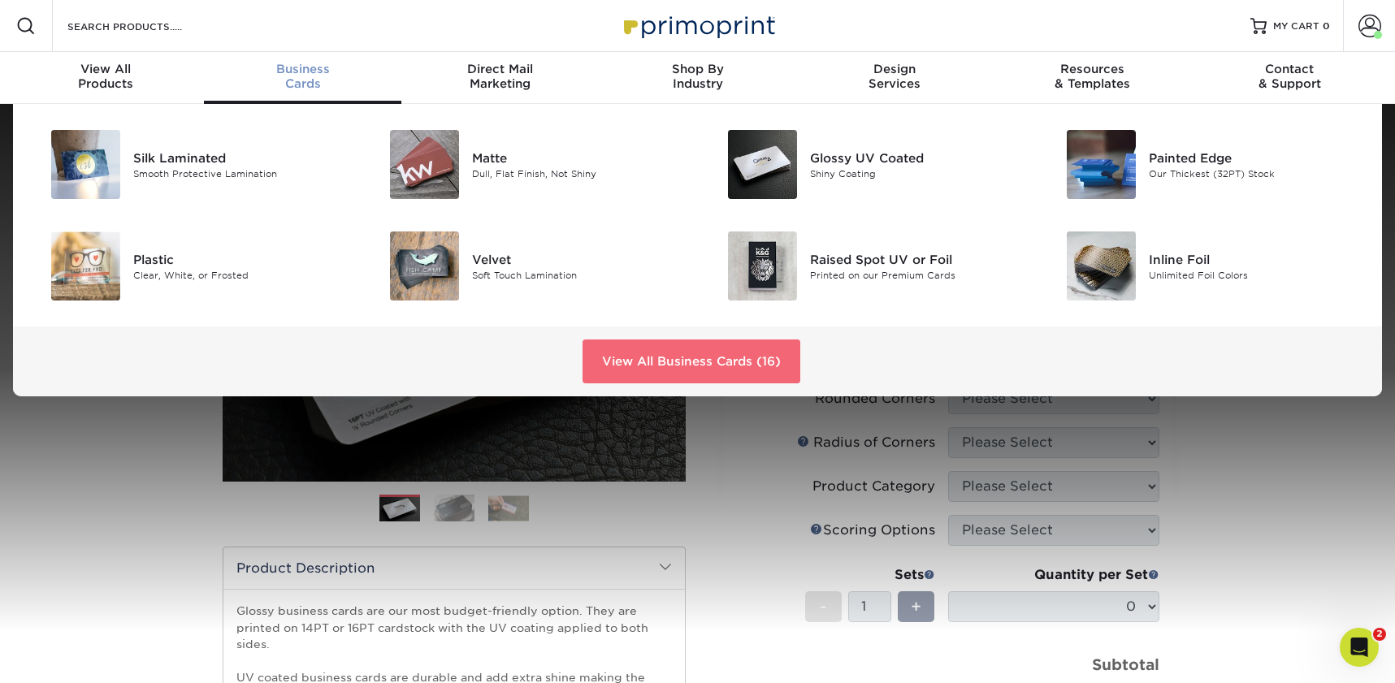
click at [606, 349] on link "View All Business Cards (16)" at bounding box center [691, 362] width 218 height 44
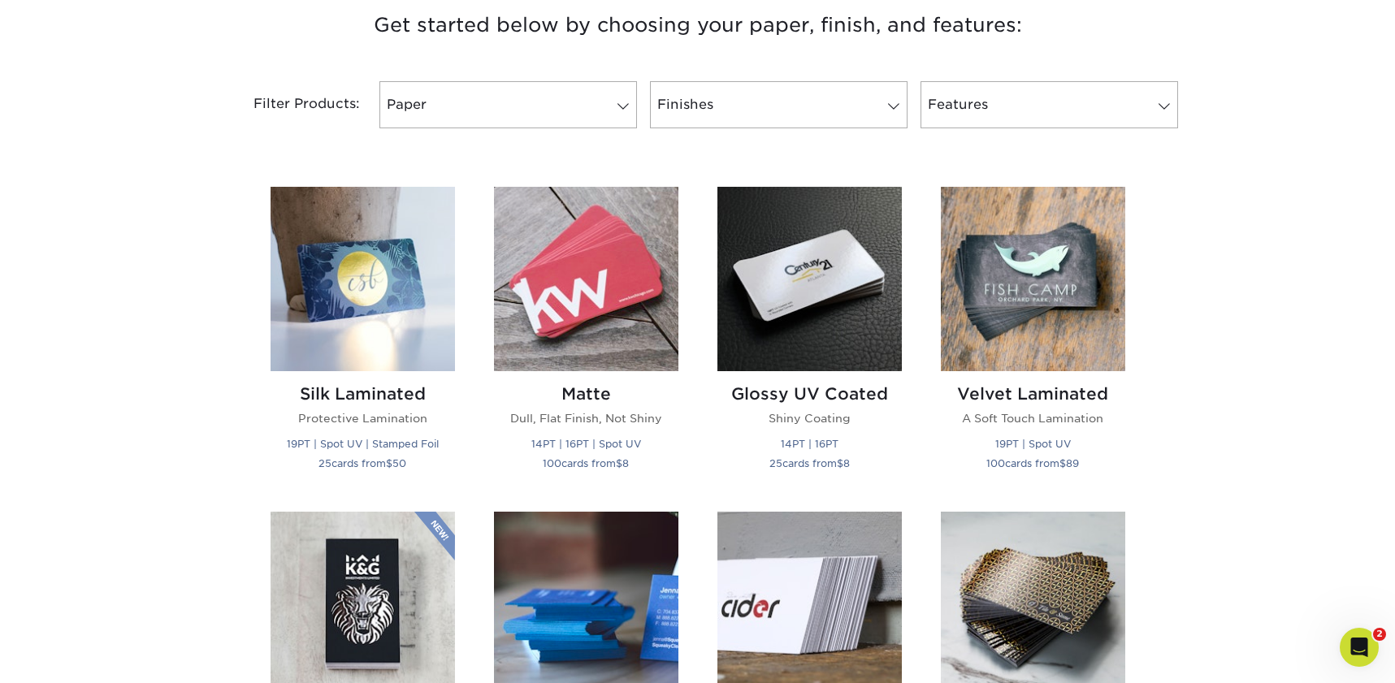
scroll to position [646, 0]
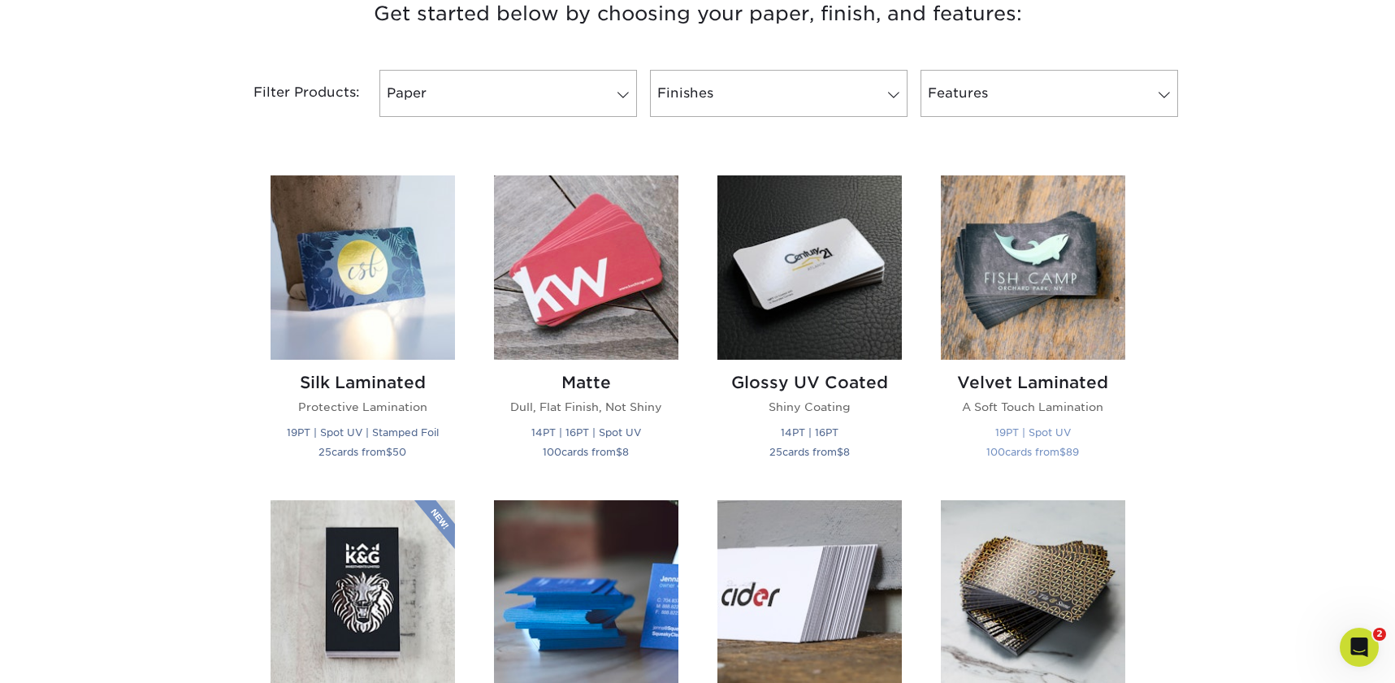
click at [1016, 277] on img at bounding box center [1033, 267] width 184 height 184
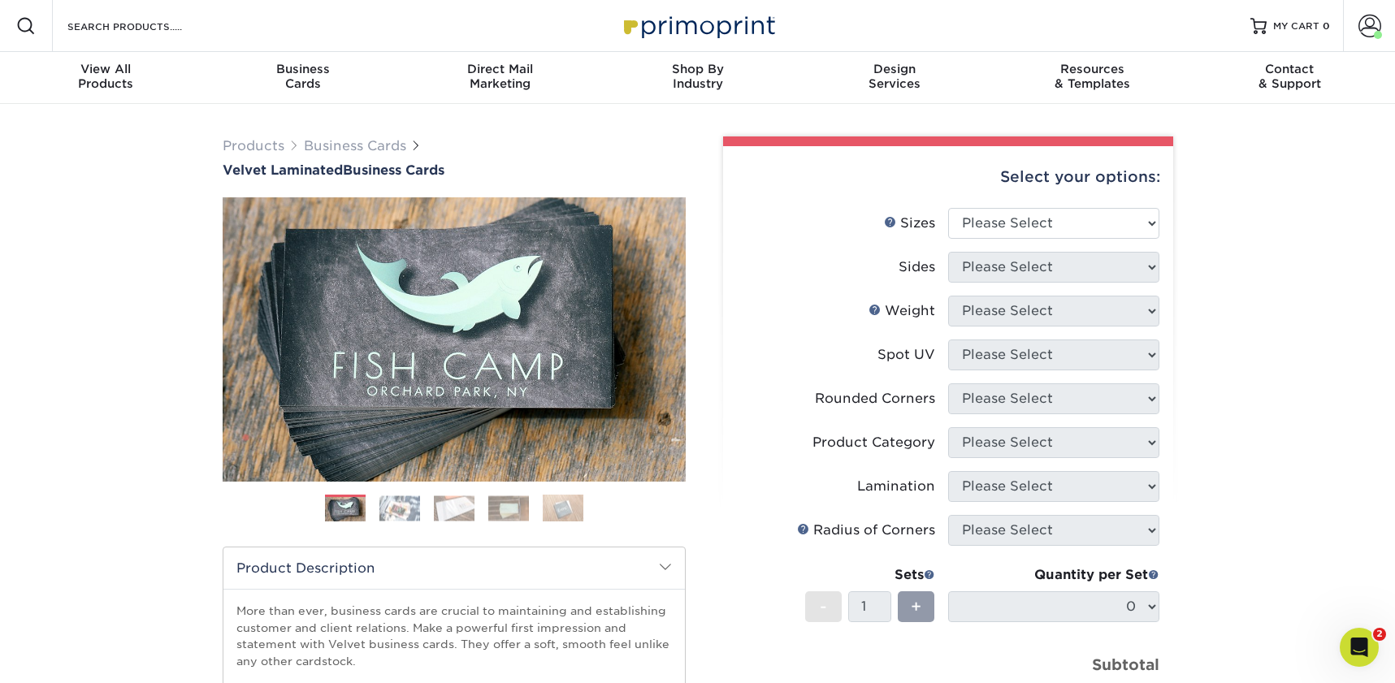
click at [404, 513] on img at bounding box center [399, 508] width 41 height 25
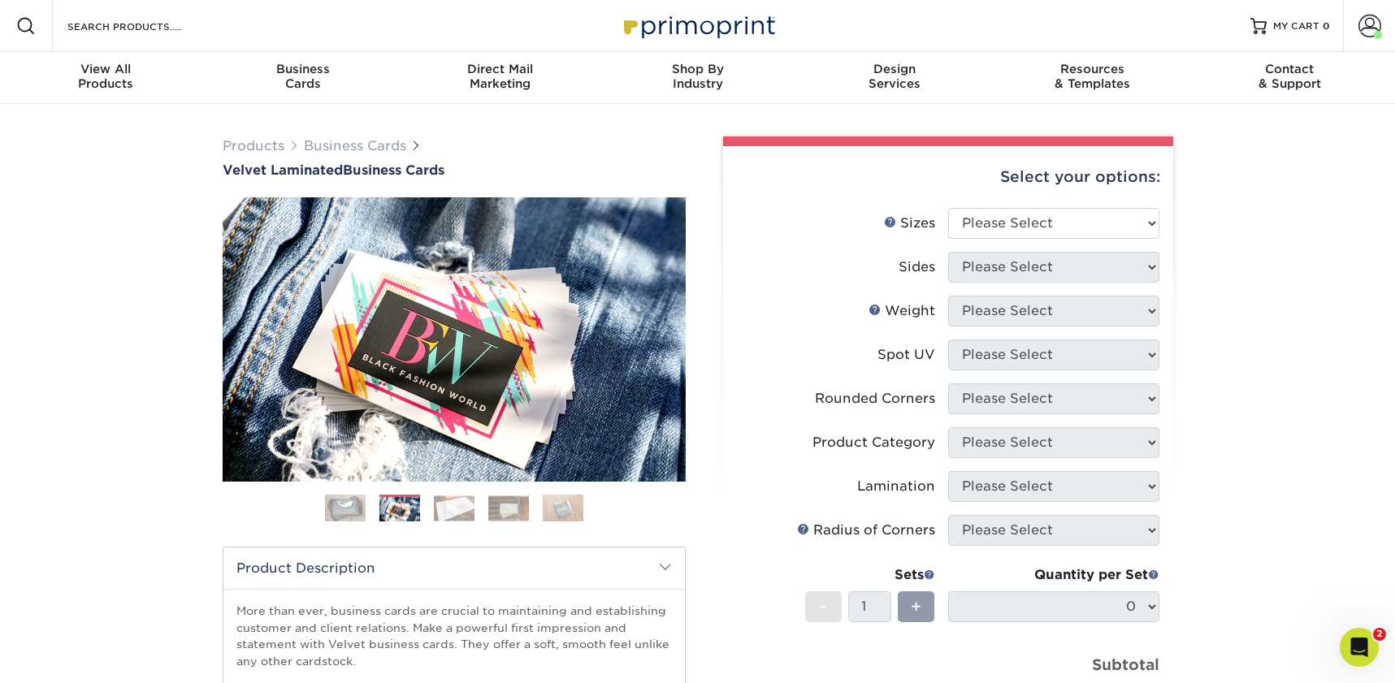
click at [453, 513] on img at bounding box center [454, 508] width 41 height 25
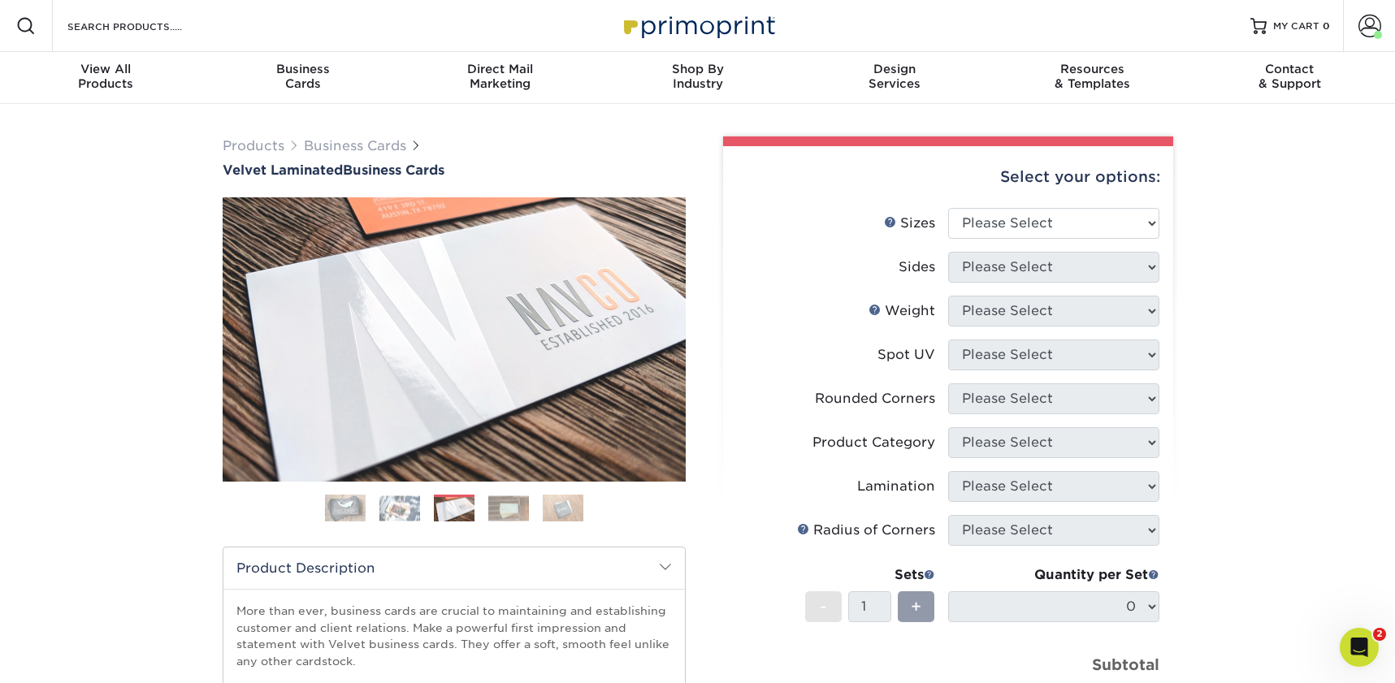
click at [512, 515] on img at bounding box center [508, 508] width 41 height 25
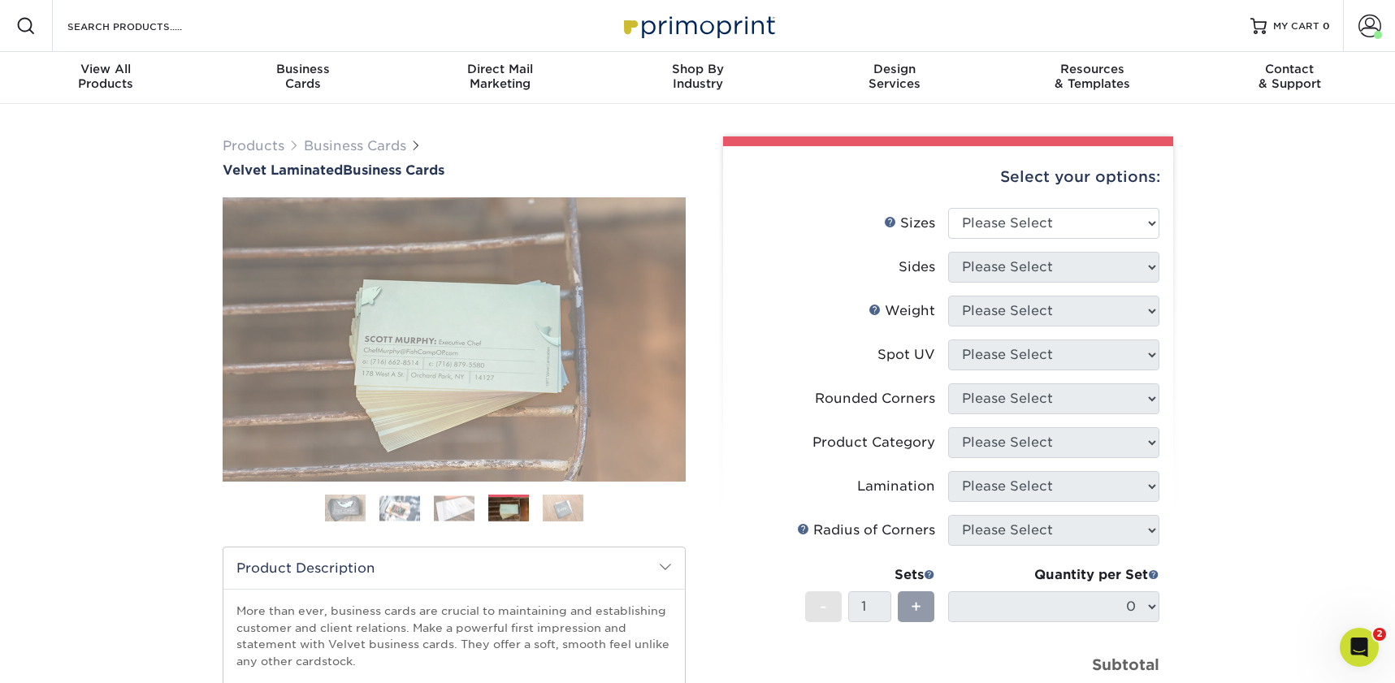
click at [571, 516] on img at bounding box center [563, 508] width 41 height 28
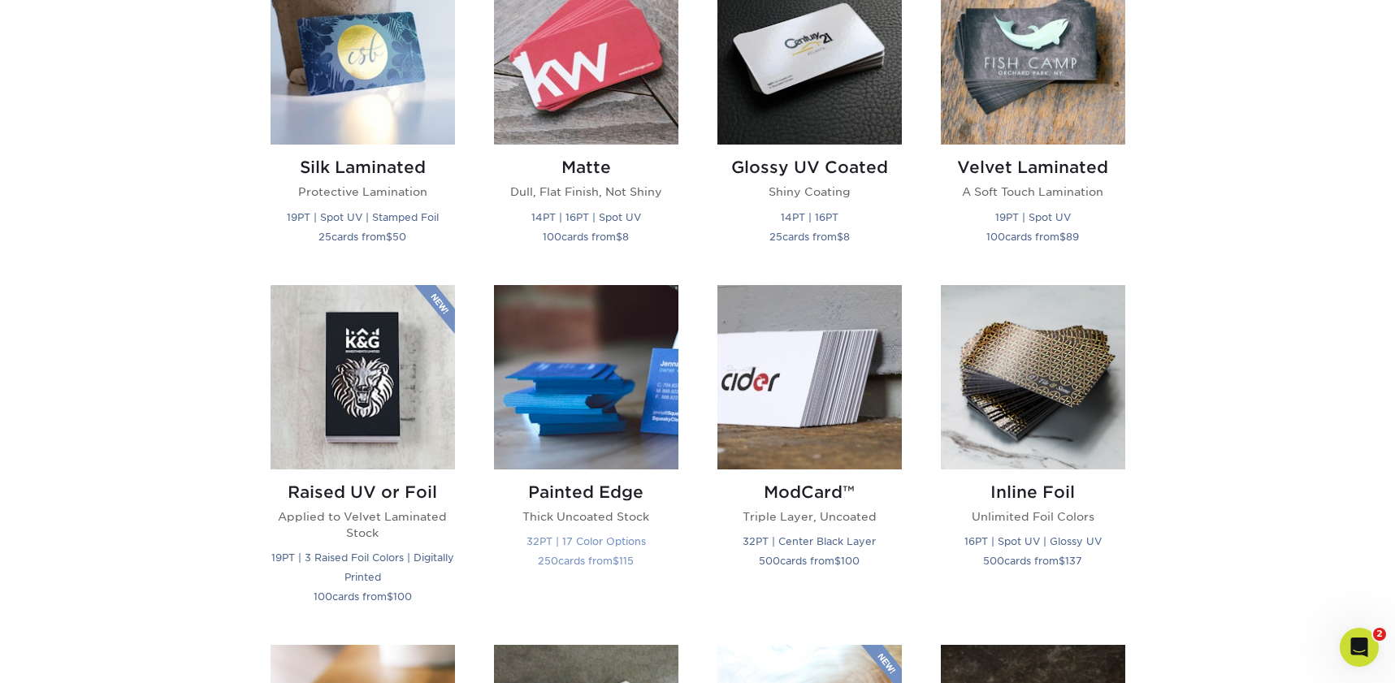
scroll to position [865, 0]
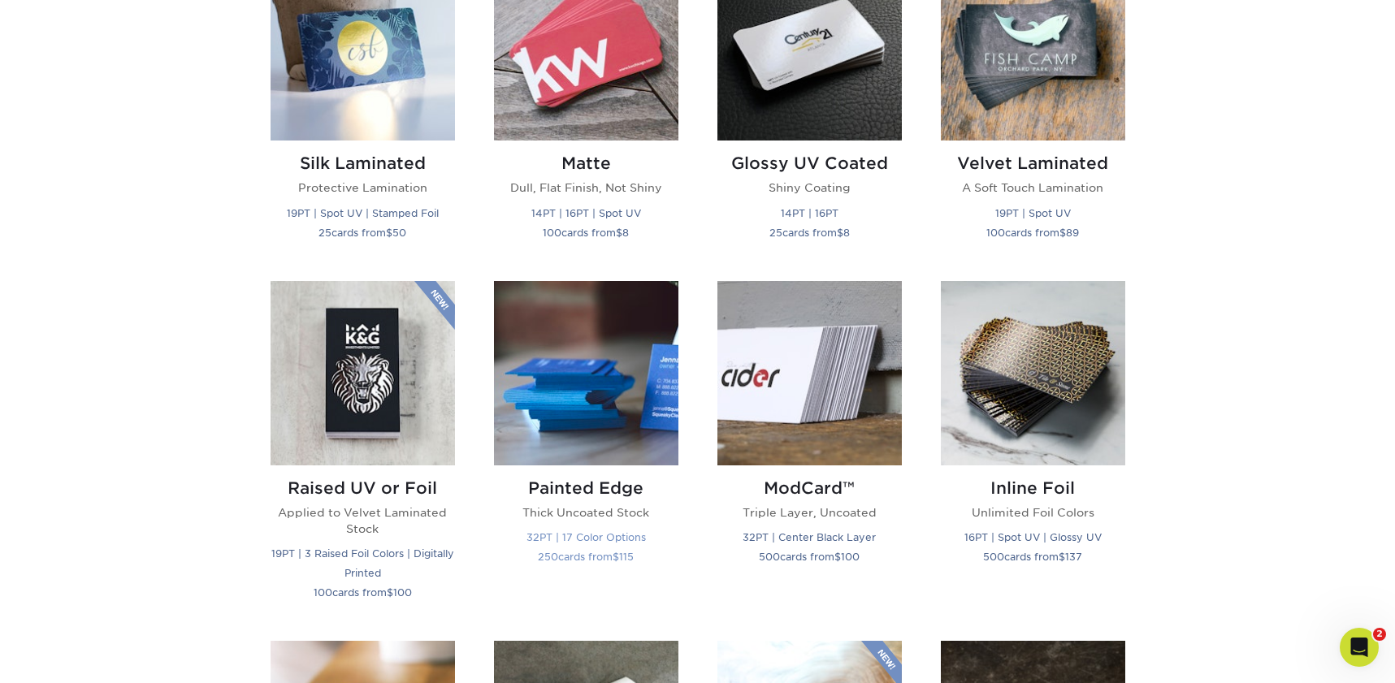
click at [590, 406] on img at bounding box center [586, 373] width 184 height 184
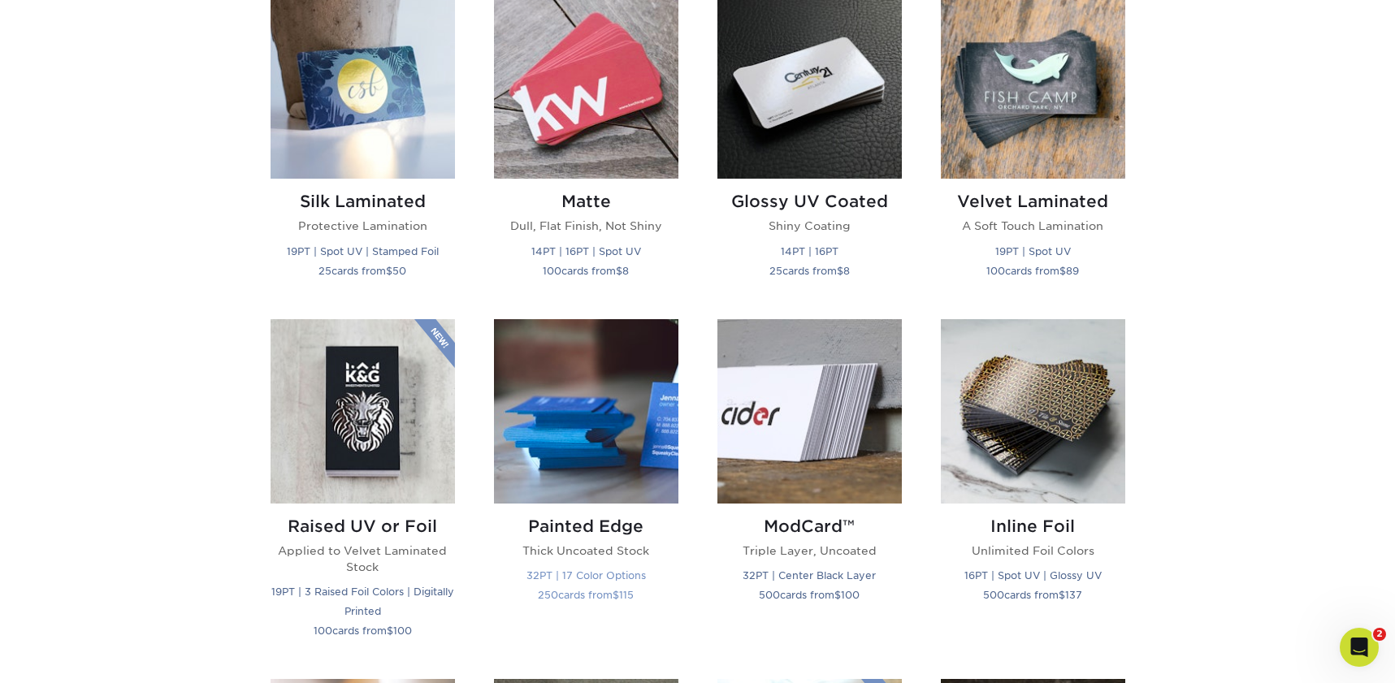
scroll to position [825, 0]
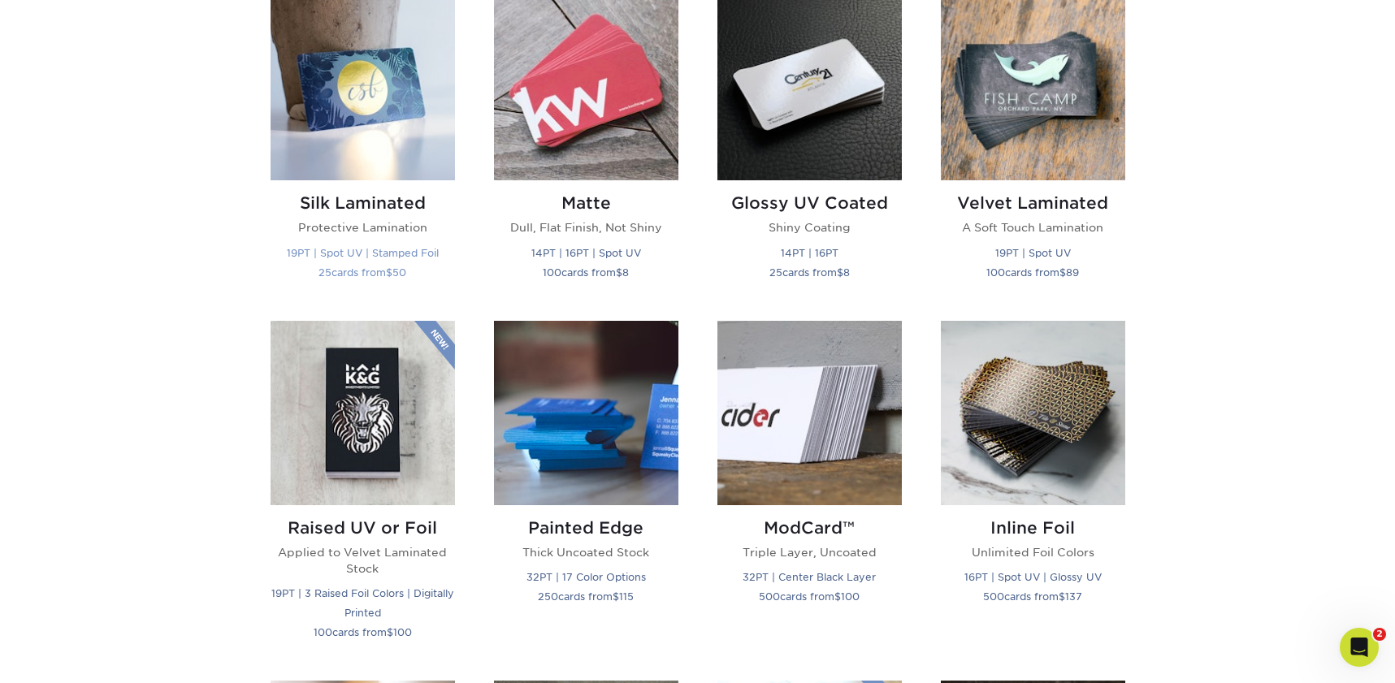
click at [331, 114] on img at bounding box center [363, 88] width 184 height 184
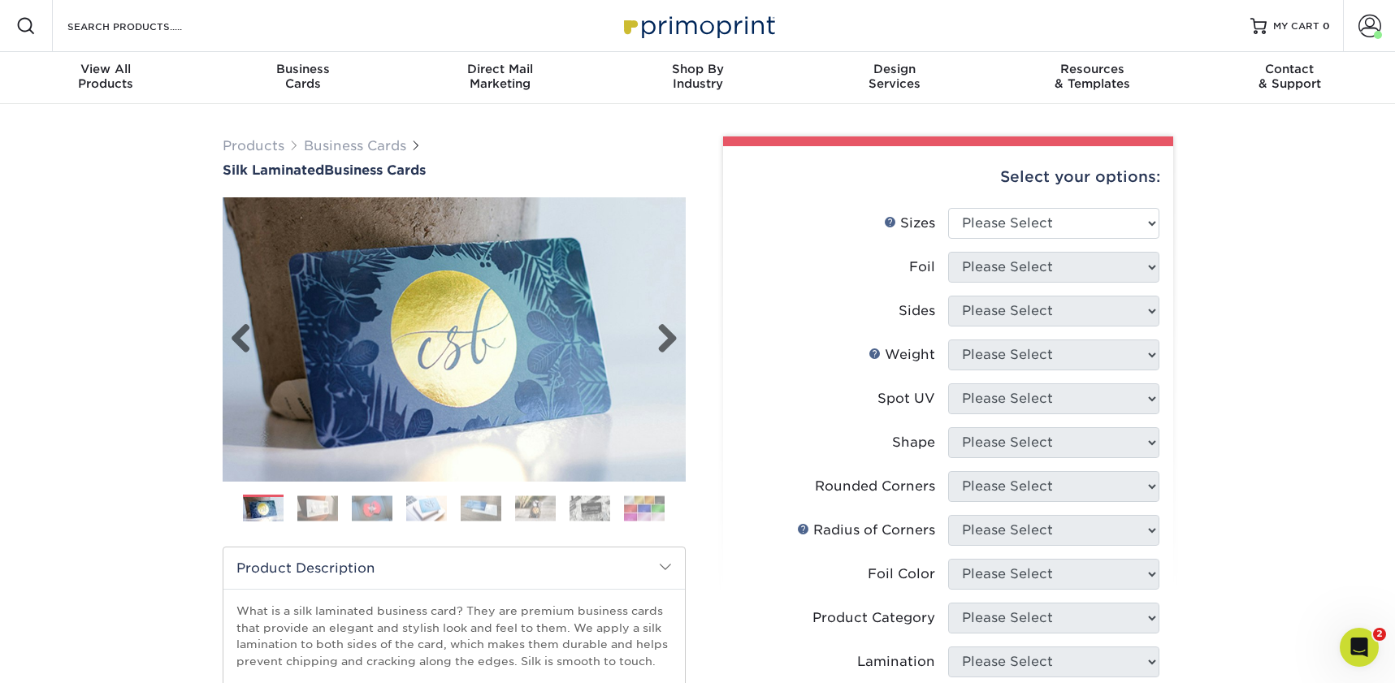
click at [677, 336] on img at bounding box center [454, 339] width 463 height 463
click at [671, 336] on link "Next" at bounding box center [661, 339] width 32 height 32
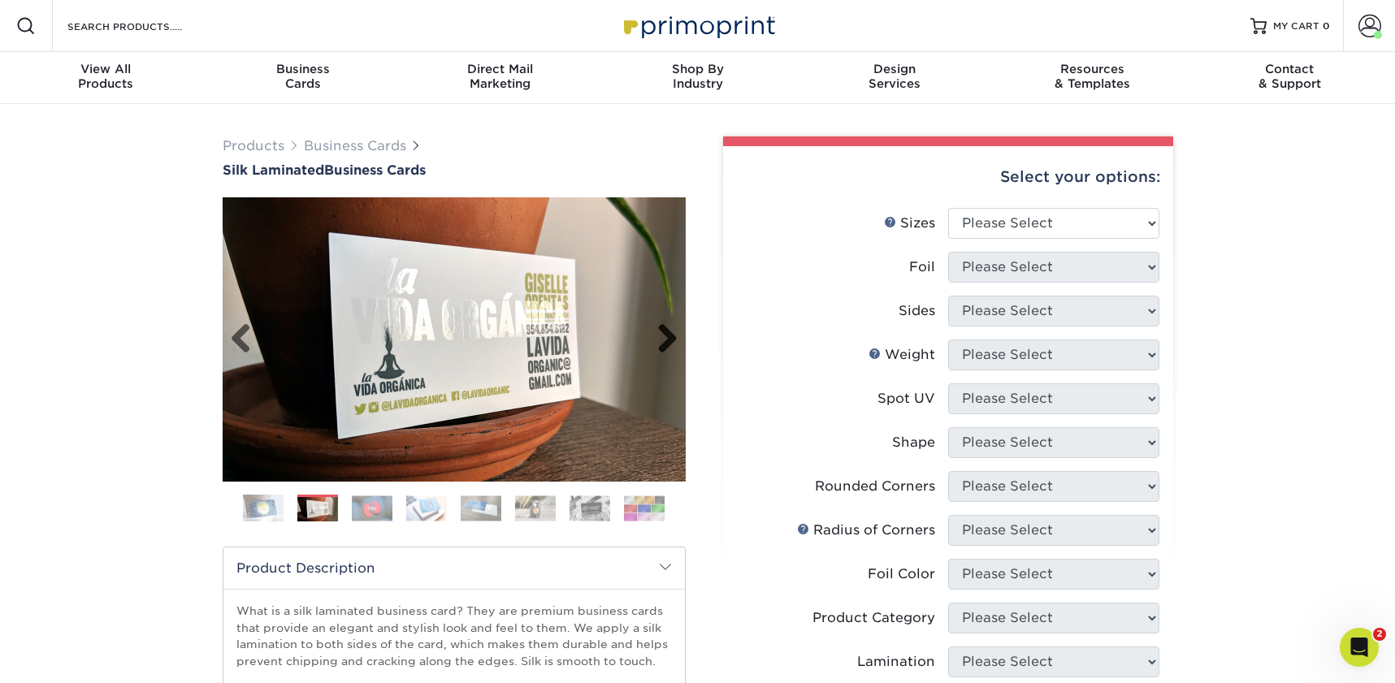
click at [669, 336] on link "Next" at bounding box center [661, 339] width 32 height 32
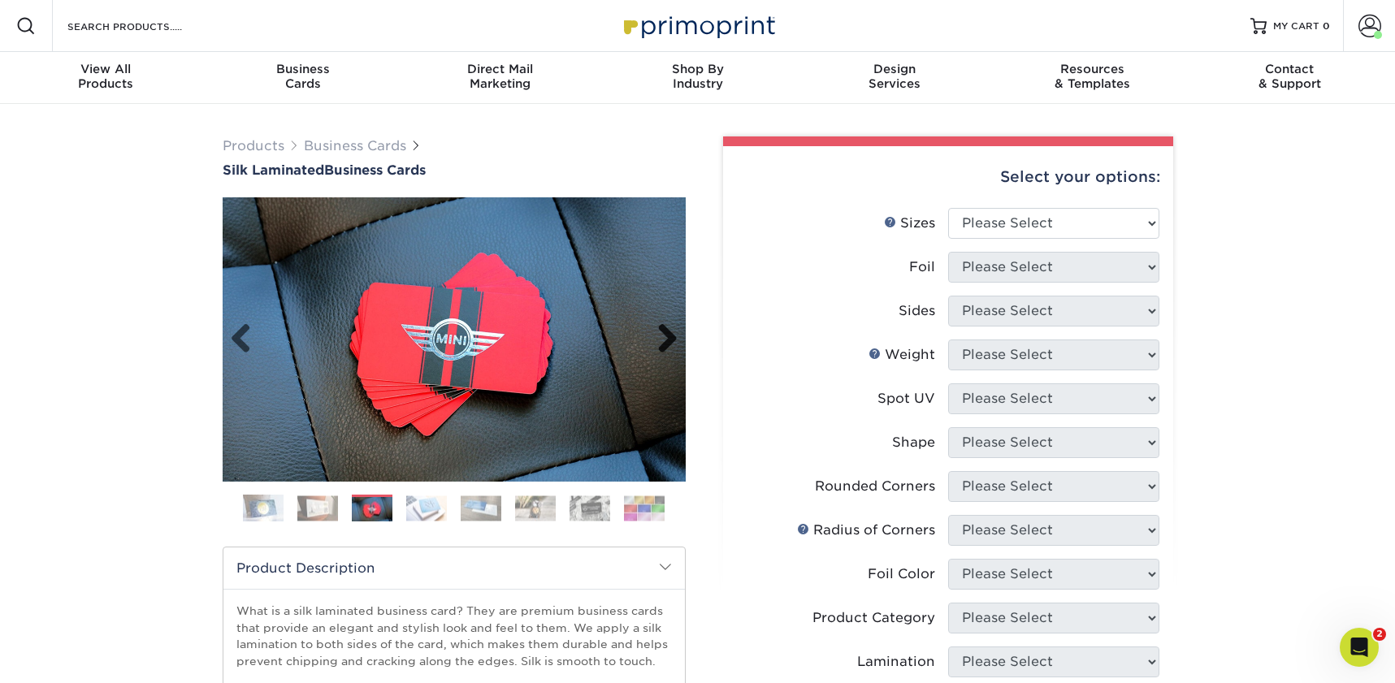
click at [669, 336] on link "Next" at bounding box center [661, 339] width 32 height 32
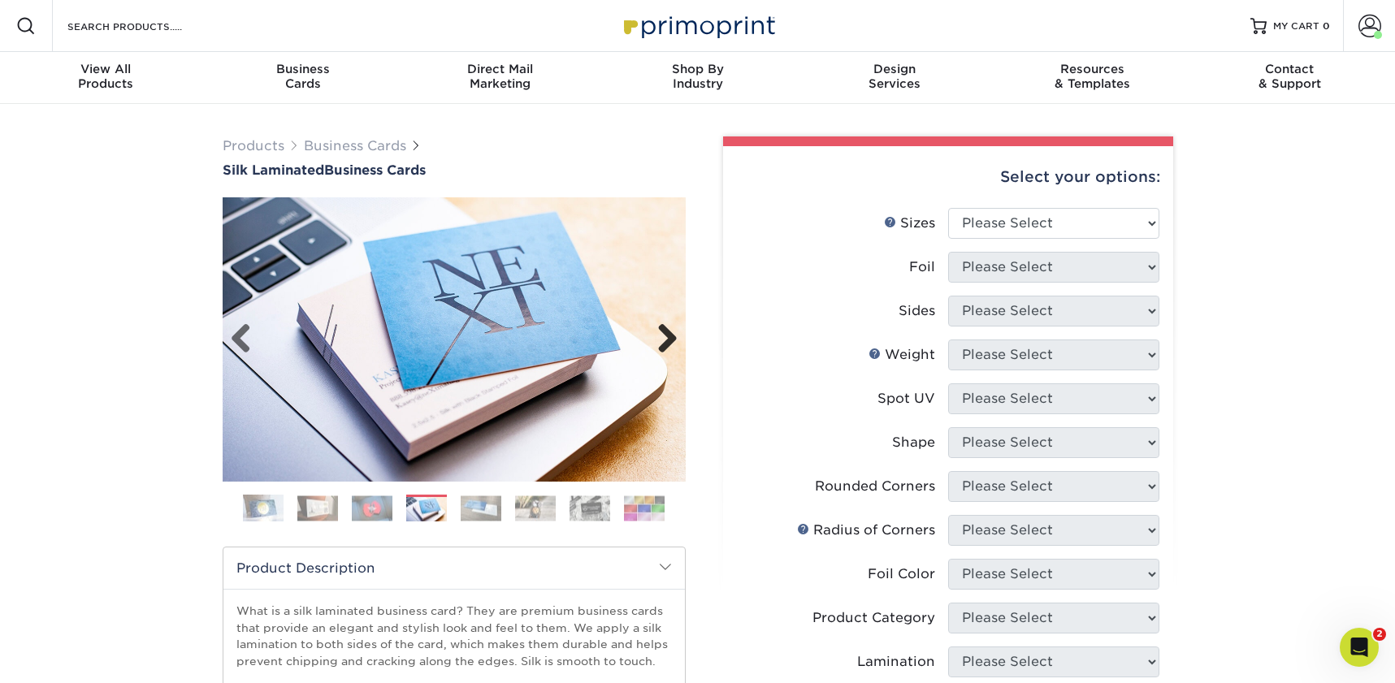
click at [669, 336] on link "Next" at bounding box center [661, 339] width 32 height 32
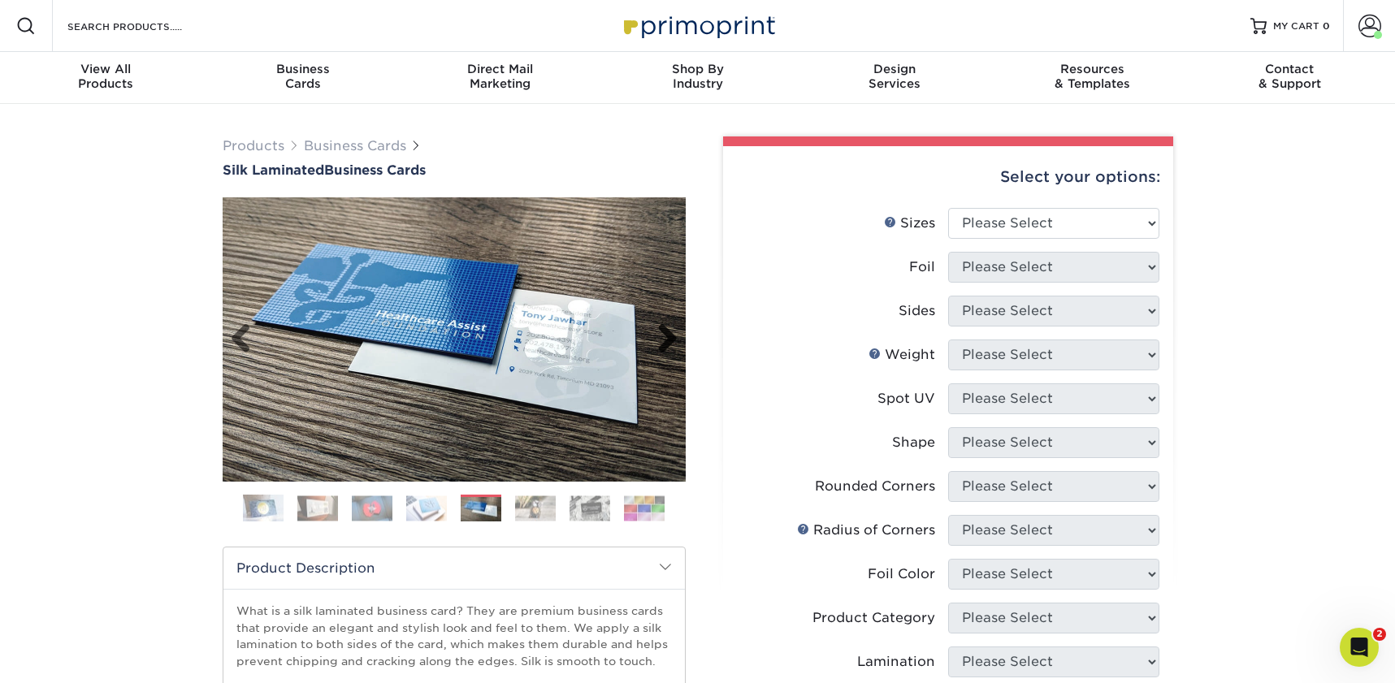
click at [669, 336] on link "Next" at bounding box center [661, 339] width 32 height 32
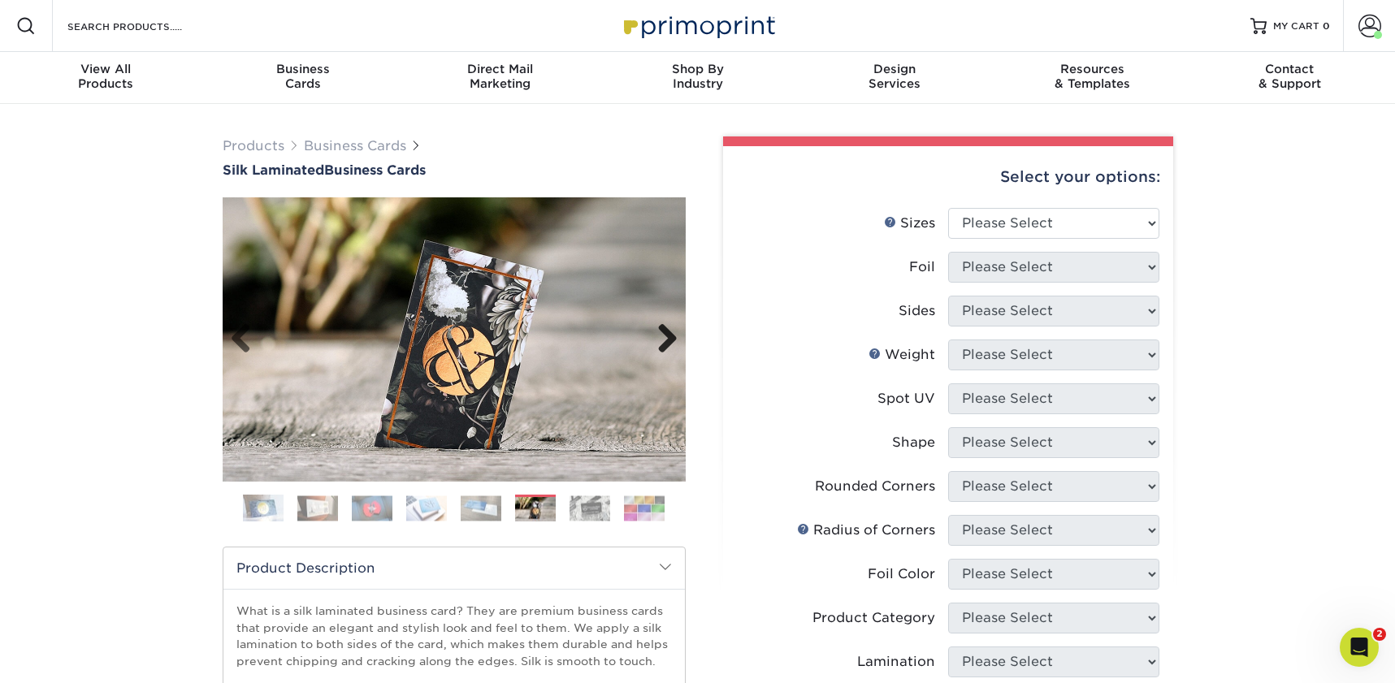
click at [669, 336] on link "Next" at bounding box center [661, 339] width 32 height 32
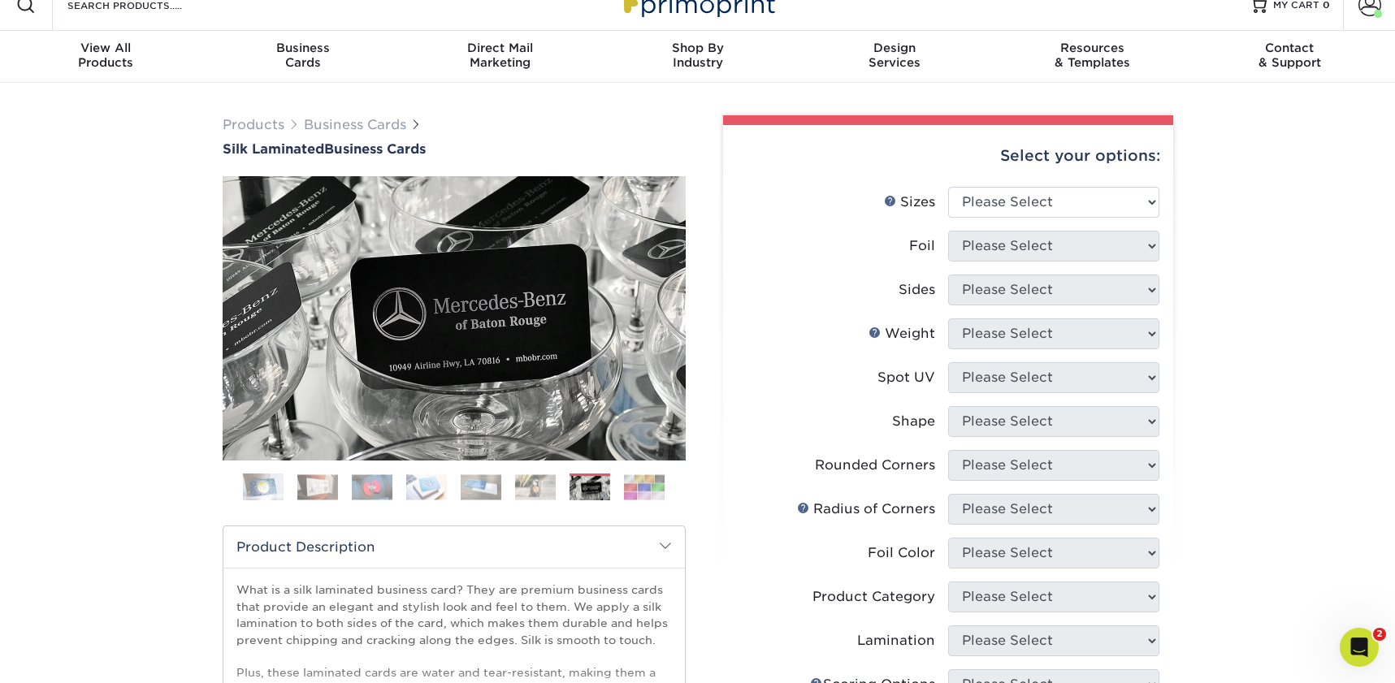
scroll to position [22, 0]
click at [1004, 194] on select "Please Select 1.5" x 3.5" - Mini 1.75" x 3.5" - Mini 2" x 2" - Square 2" x 3" -…" at bounding box center [1053, 201] width 211 height 31
select select "2.00x3.50"
click at [948, 186] on select "Please Select 1.5" x 3.5" - Mini 1.75" x 3.5" - Mini 2" x 2" - Square 2" x 3" -…" at bounding box center [1053, 201] width 211 height 31
click at [1006, 253] on select "Please Select Yes No" at bounding box center [1053, 245] width 211 height 31
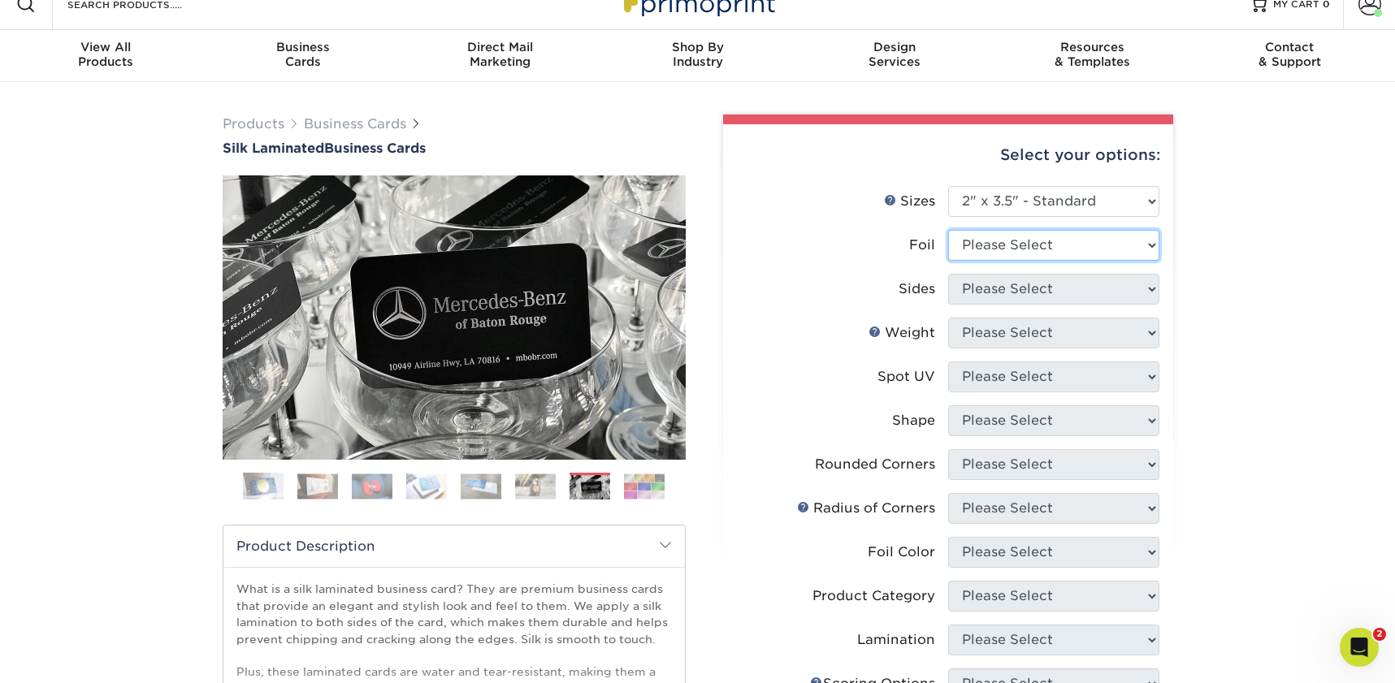
select select "1"
click at [948, 230] on select "Please Select Yes No" at bounding box center [1053, 245] width 211 height 31
click at [1010, 296] on select "Please Select Print Both Sides - Foil Both Sides Print Both Sides - Foil Front …" at bounding box center [1053, 289] width 211 height 31
select select "e9e9dfb3-fba1-4d60-972c-fd9ca5904d33"
click at [948, 274] on select "Please Select Print Both Sides - Foil Both Sides Print Both Sides - Foil Front …" at bounding box center [1053, 289] width 211 height 31
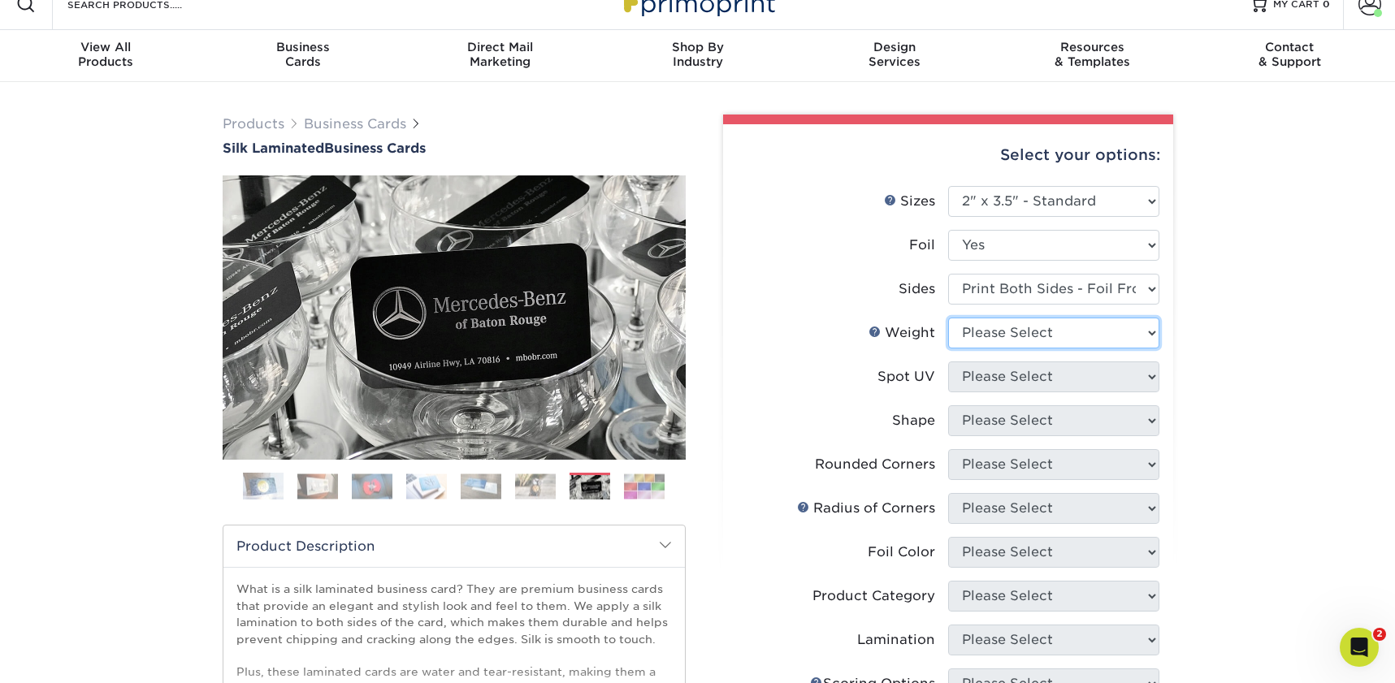
click at [992, 336] on select "Please Select 16PT" at bounding box center [1053, 333] width 211 height 31
select select "16PT"
click at [948, 318] on select "Please Select 16PT" at bounding box center [1053, 333] width 211 height 31
click at [994, 377] on select "Please Select No Spot UV Front and Back (Both Sides) Front Only Back Only" at bounding box center [1053, 376] width 211 height 31
select select "1"
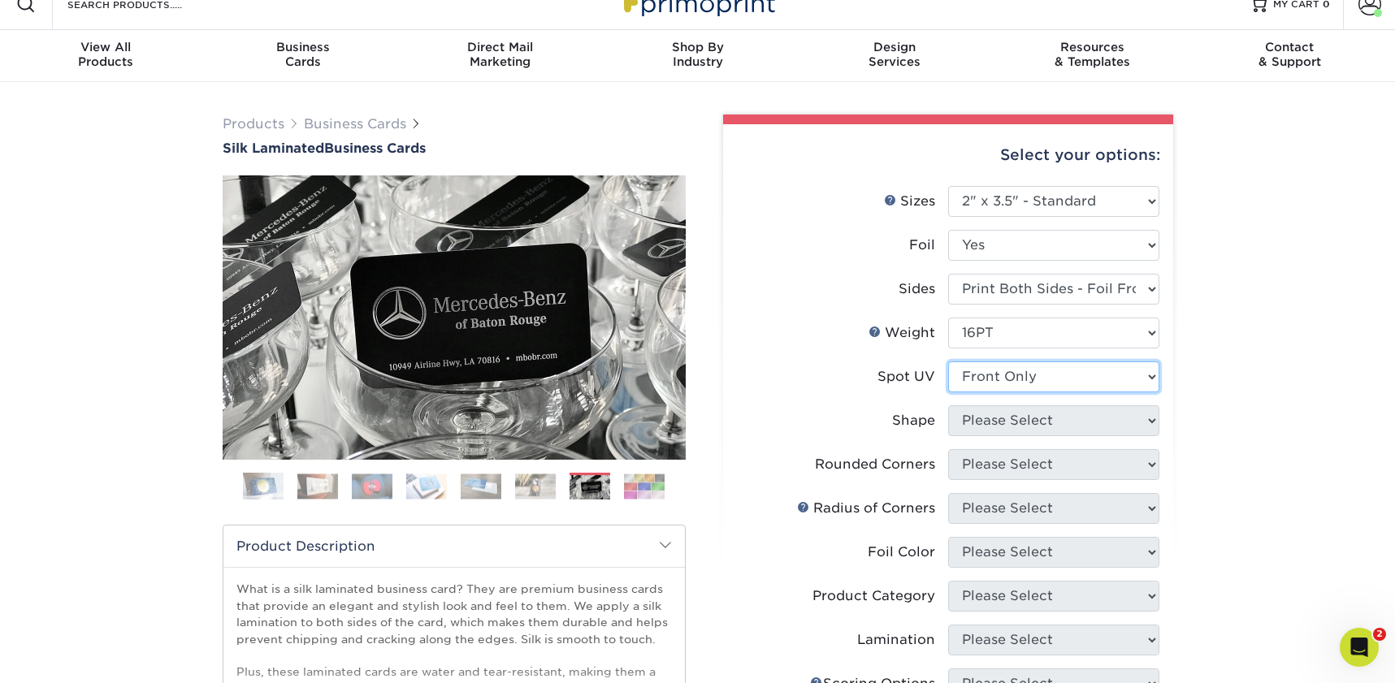
click at [948, 361] on select "Please Select No Spot UV Front and Back (Both Sides) Front Only Back Only" at bounding box center [1053, 376] width 211 height 31
click at [1018, 422] on select "Please Select Standard" at bounding box center [1053, 420] width 211 height 31
select select "standard"
click at [948, 405] on select "Please Select Standard" at bounding box center [1053, 420] width 211 height 31
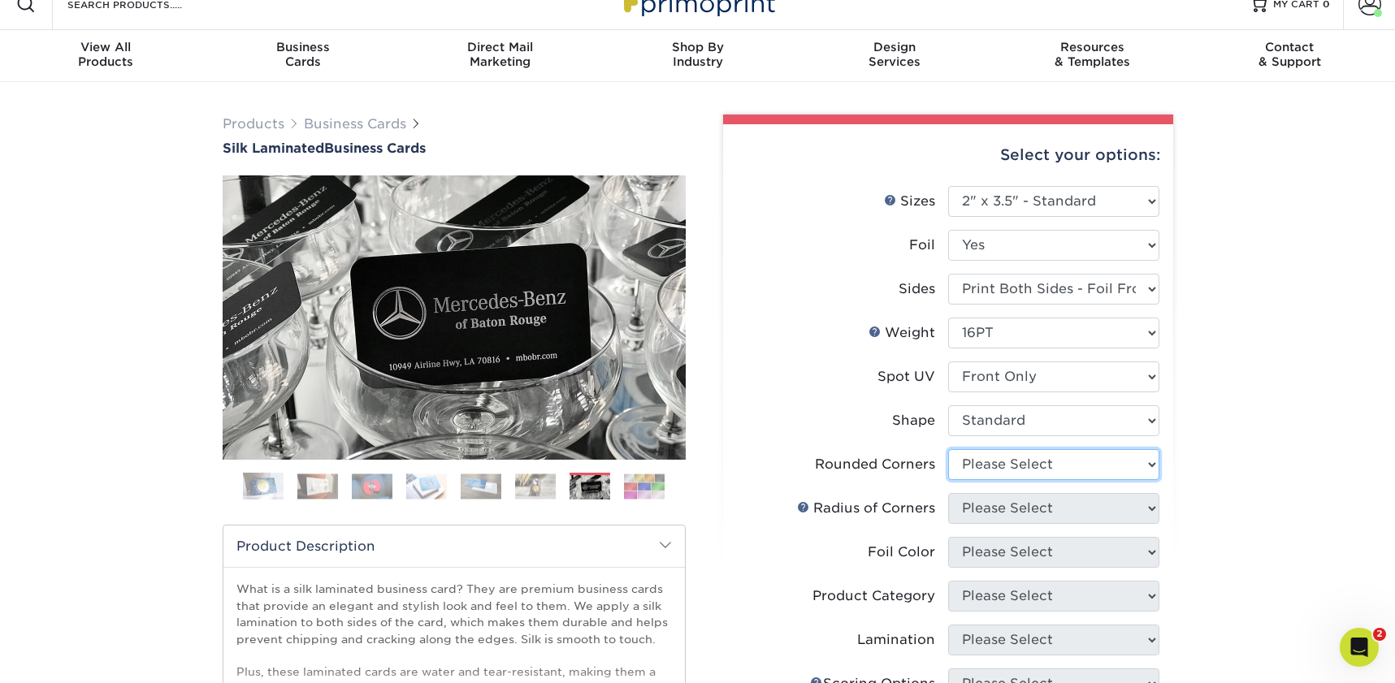
click at [1018, 467] on select "Please Select Yes - Round 2 Corners Yes - Round 4 Corners No" at bounding box center [1053, 464] width 211 height 31
select select "7672df9e-0e0a-464d-8e1f-920c575e4da3"
click at [948, 449] on select "Please Select Yes - Round 2 Corners Yes - Round 4 Corners No" at bounding box center [1053, 464] width 211 height 31
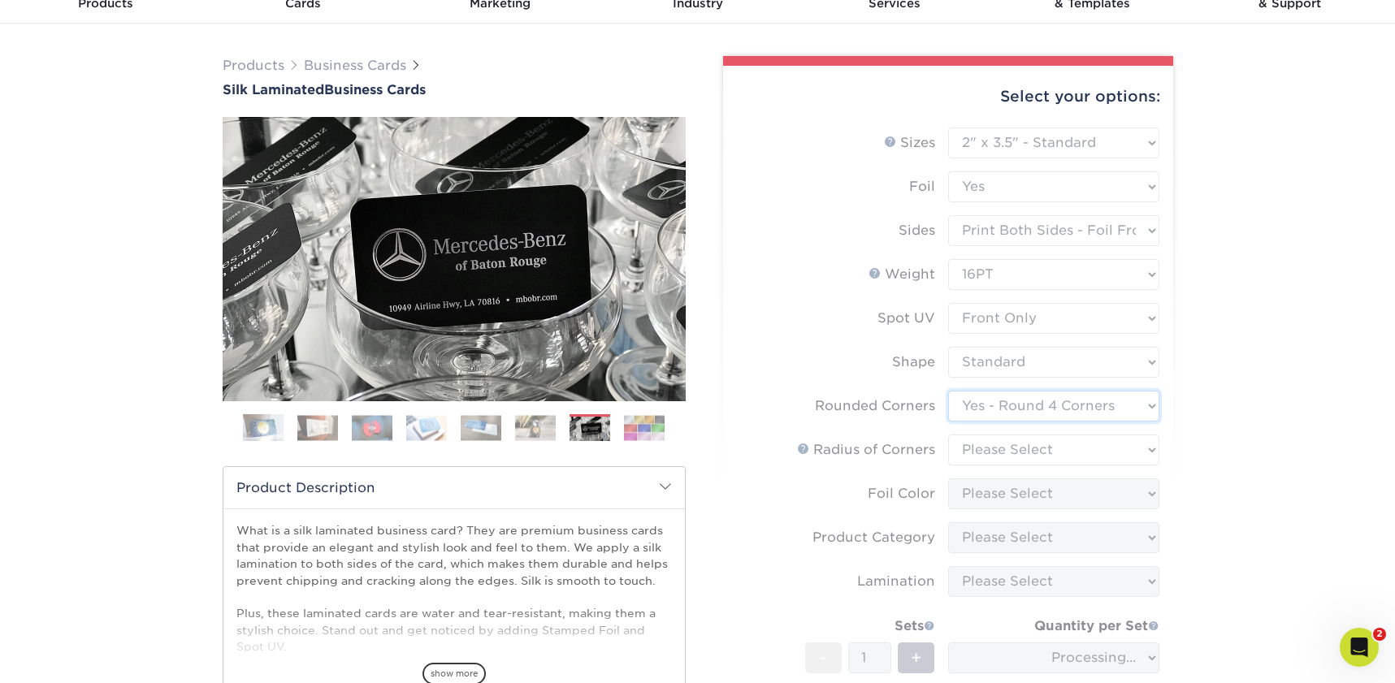
scroll to position [102, 0]
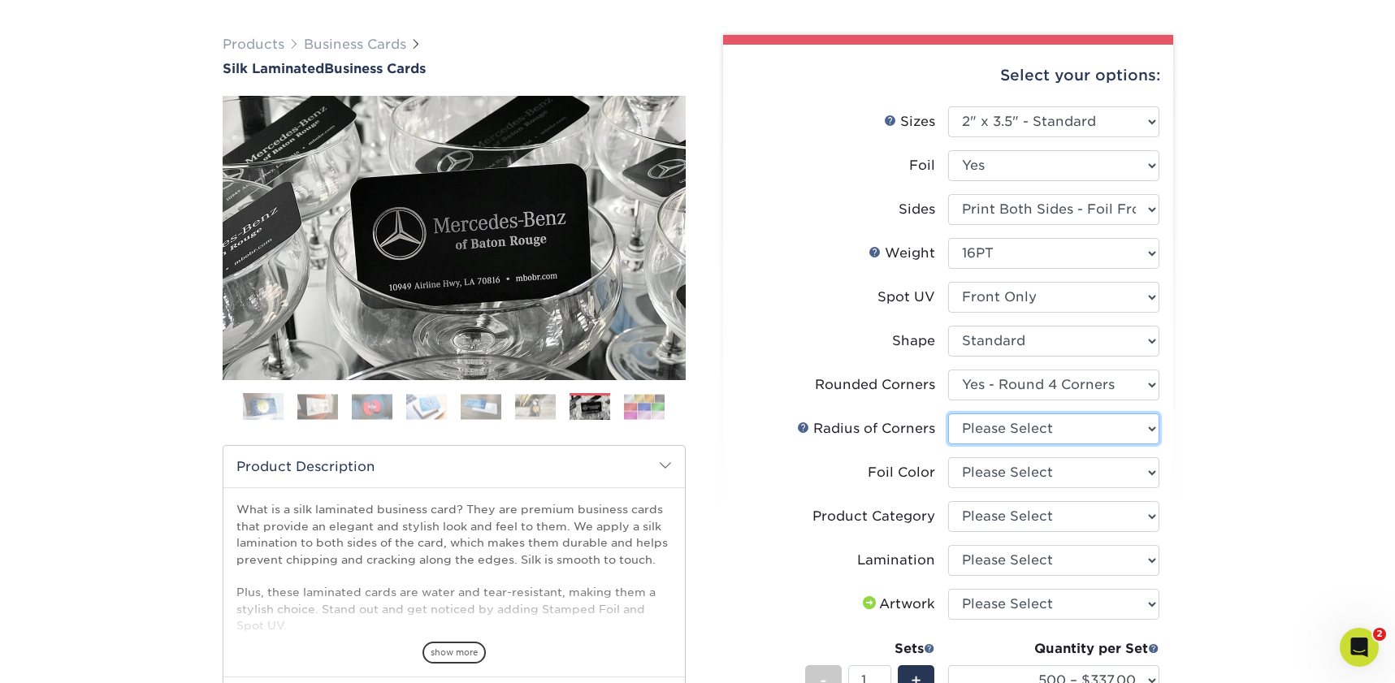
click at [1003, 434] on select "Please Select Rounded 1/8" Rounded 1/4"" at bounding box center [1053, 428] width 211 height 31
select select "479fbfe7-6a0c-4895-8c9a-81739b7486c9"
click at [948, 413] on select "Please Select Rounded 1/8" Rounded 1/4"" at bounding box center [1053, 428] width 211 height 31
click at [1007, 475] on select "Please Select Silver Foil Black Foil Blue Foil Copper Foil Gold Foil Red Foil R…" at bounding box center [1053, 472] width 211 height 31
select select "acffa4a5-22f9-4585-ba3f-0adaa54b8c85"
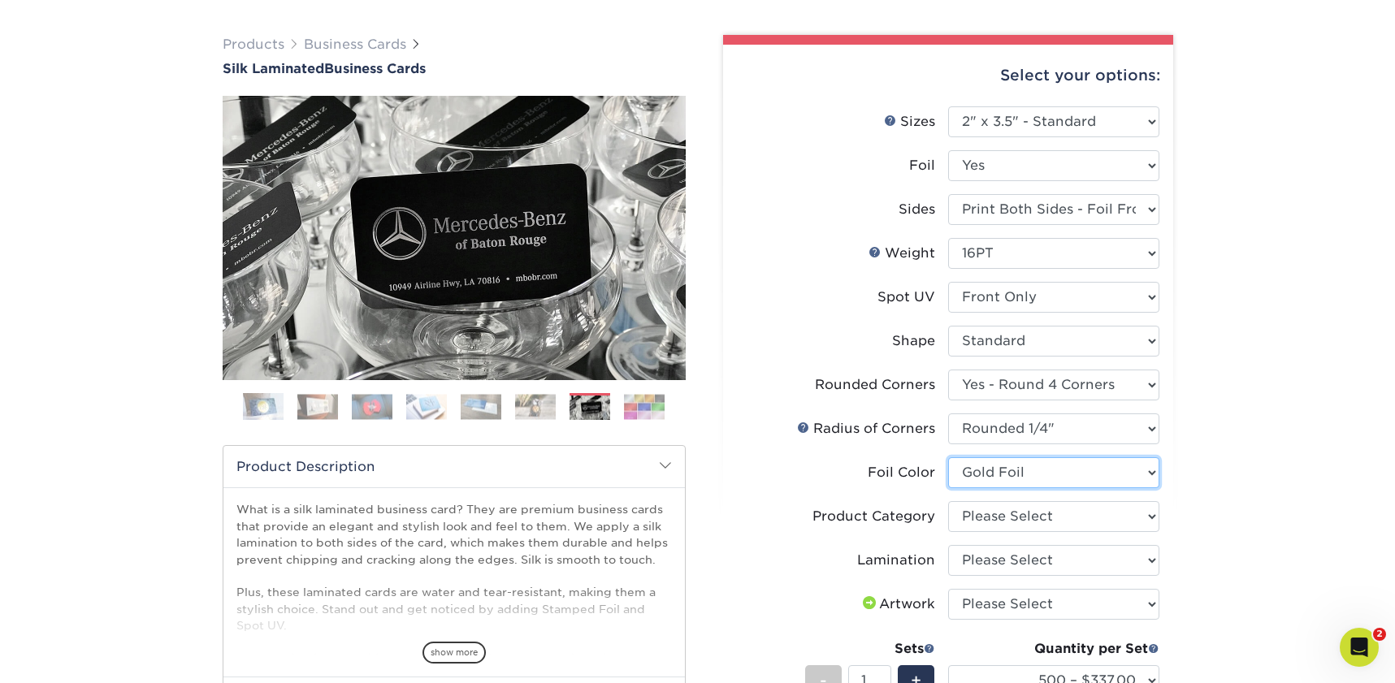
click at [948, 457] on select "Please Select Silver Foil Black Foil Blue Foil Copper Foil Gold Foil Red Foil R…" at bounding box center [1053, 472] width 211 height 31
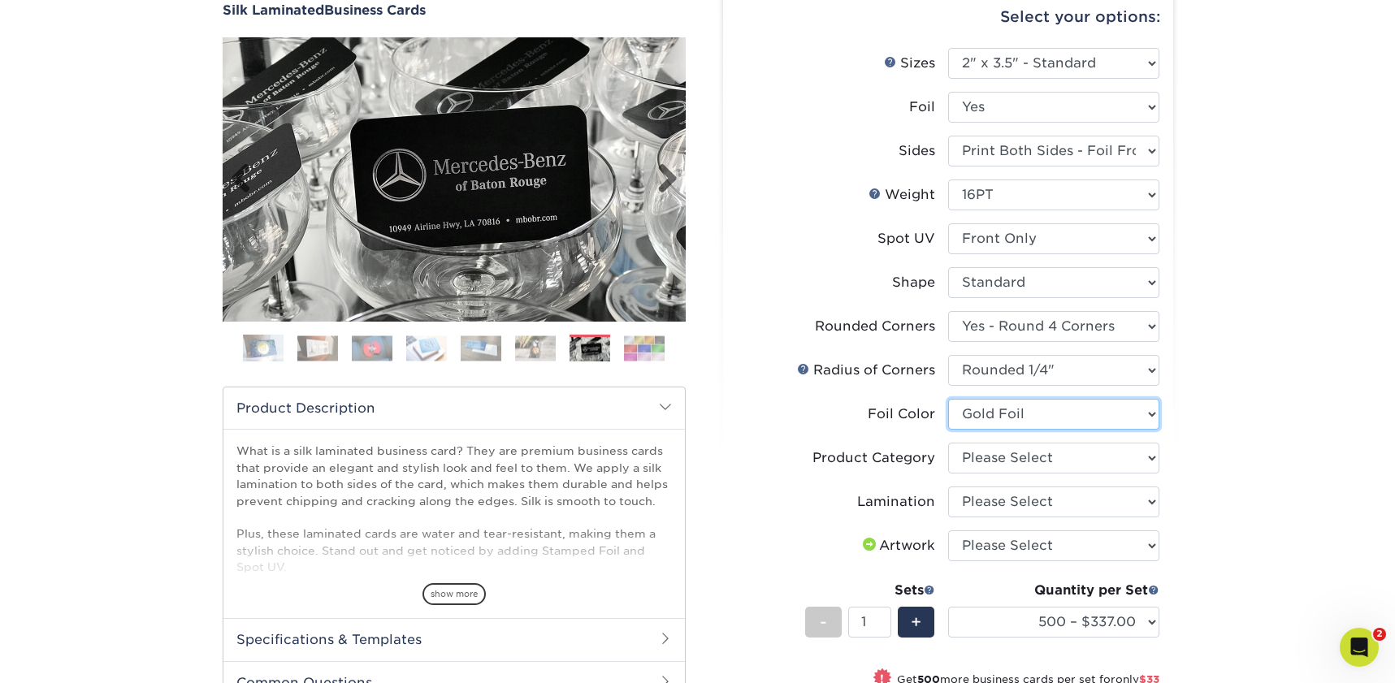
scroll to position [0, 0]
